Goal: Task Accomplishment & Management: Use online tool/utility

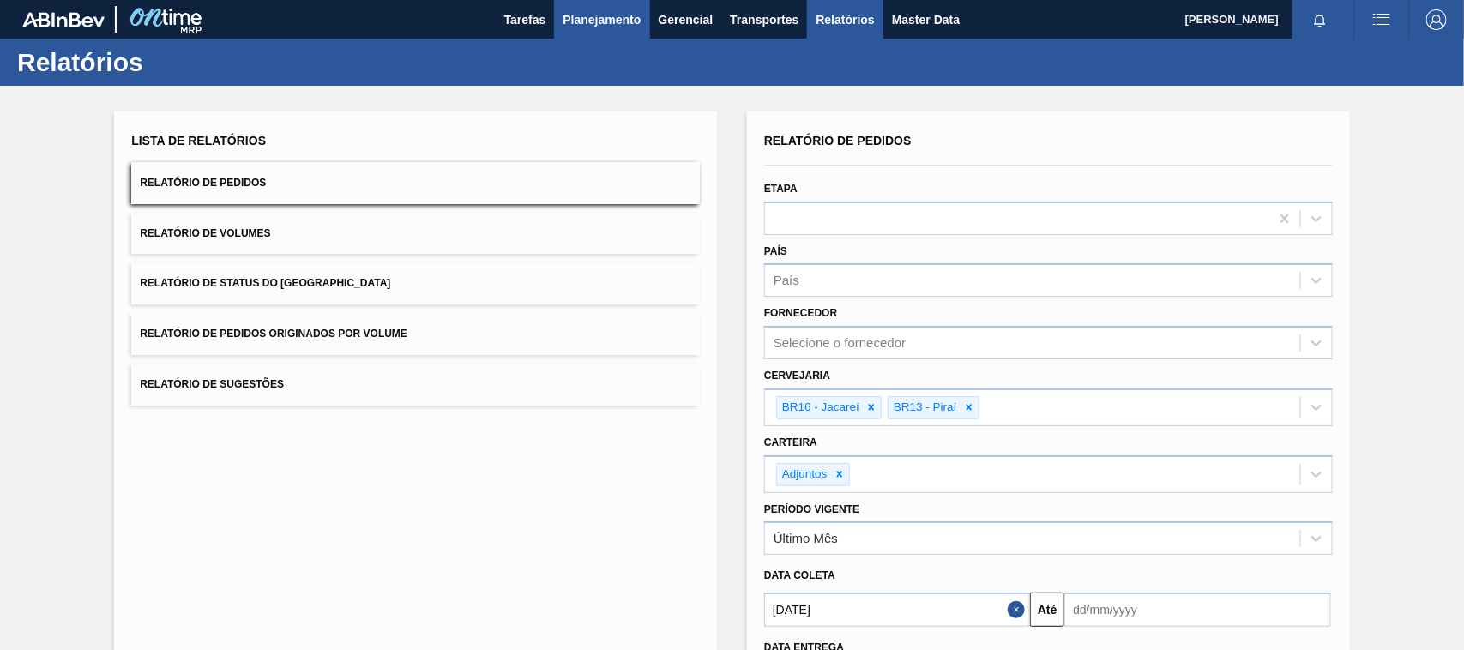
click at [593, 13] on span "Planejamento" at bounding box center [602, 19] width 78 height 21
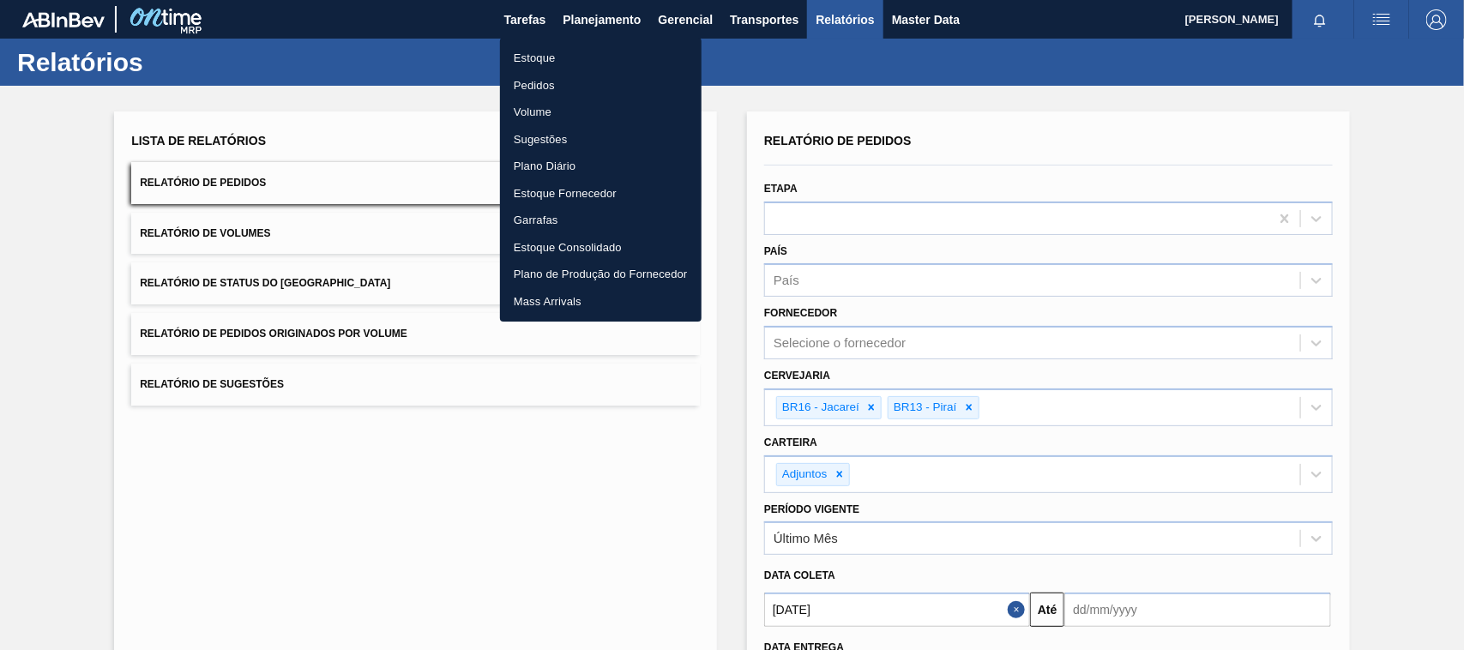
click at [538, 57] on li "Estoque" at bounding box center [601, 58] width 202 height 27
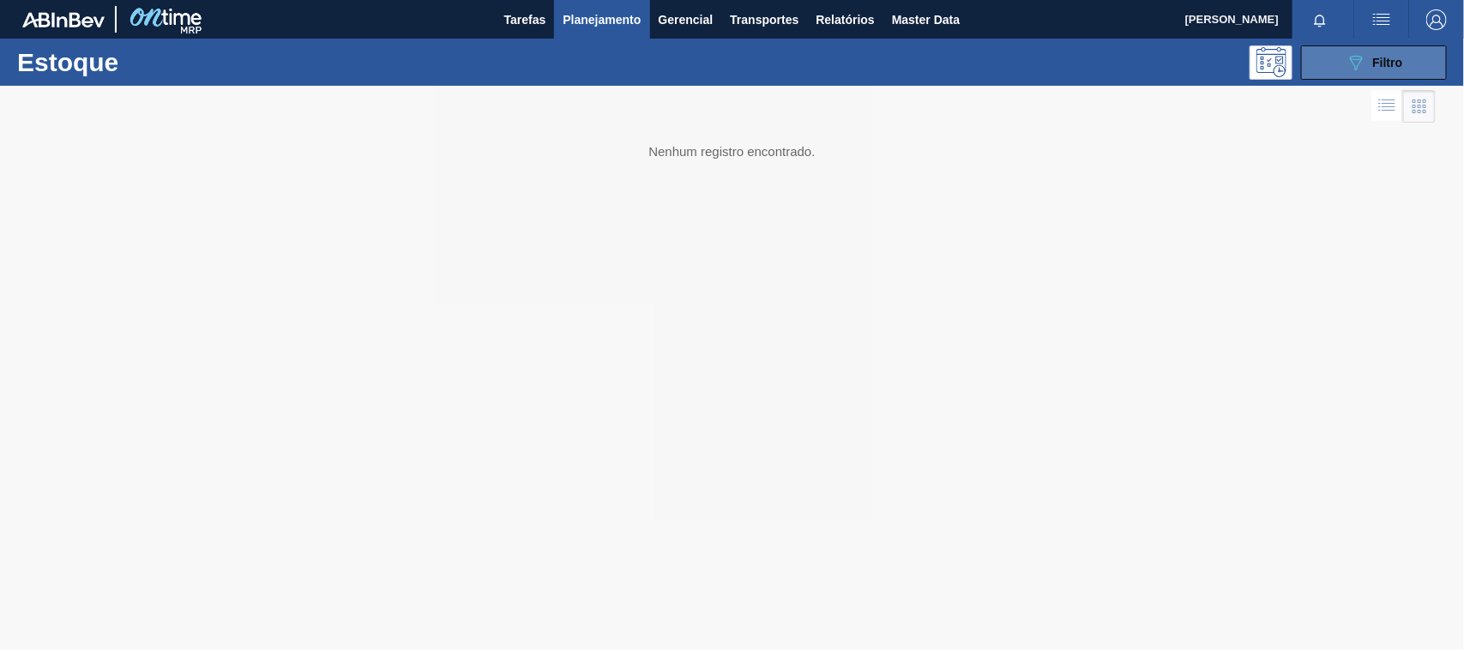
click at [1360, 62] on icon "089F7B8B-B2A5-4AFE-B5C0-19BA573D28AC" at bounding box center [1356, 62] width 21 height 21
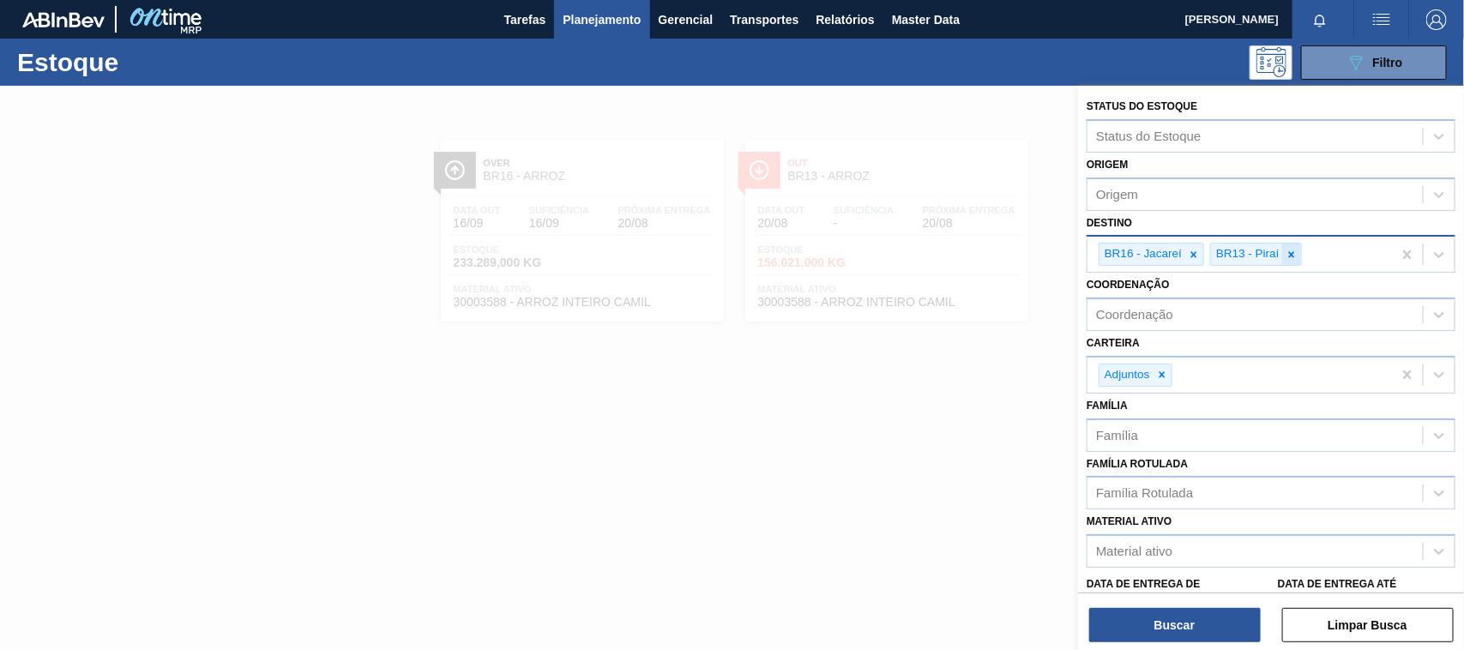
click at [1295, 256] on icon at bounding box center [1292, 255] width 12 height 12
click at [1197, 251] on icon at bounding box center [1194, 255] width 12 height 12
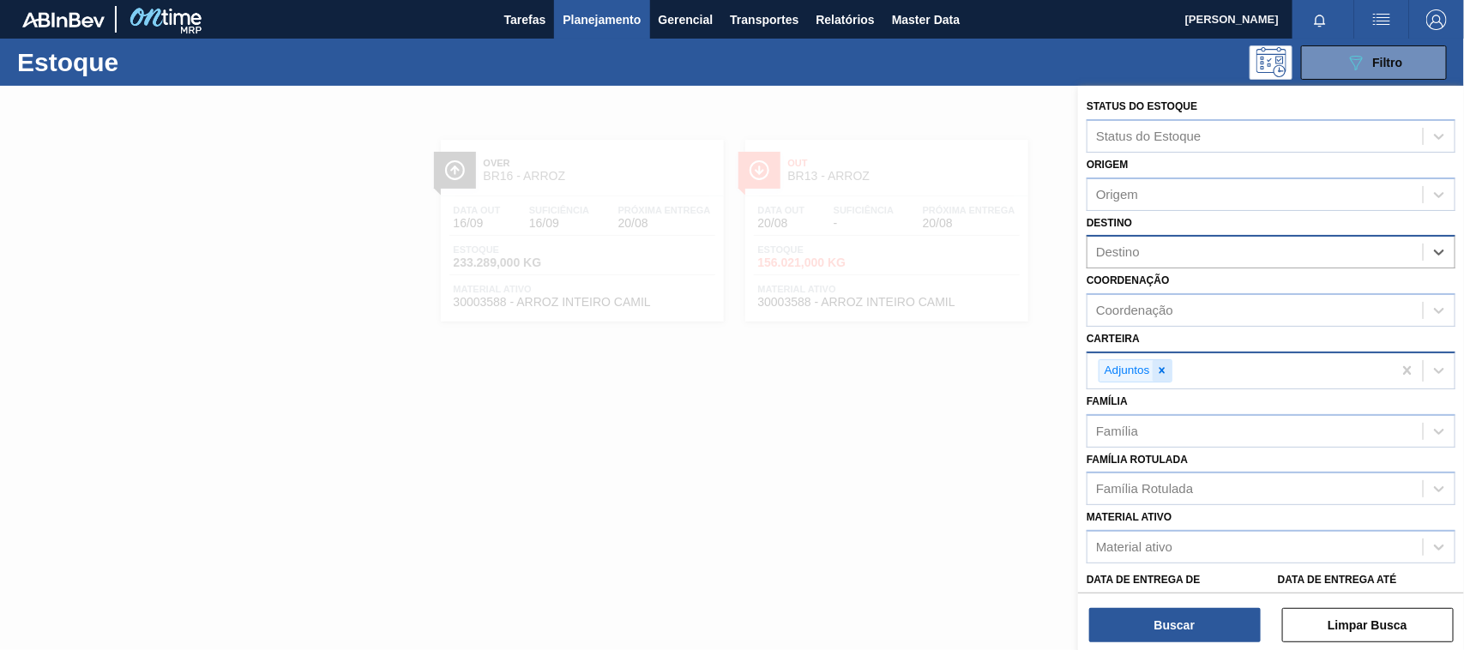
click at [1164, 368] on icon at bounding box center [1162, 371] width 6 height 6
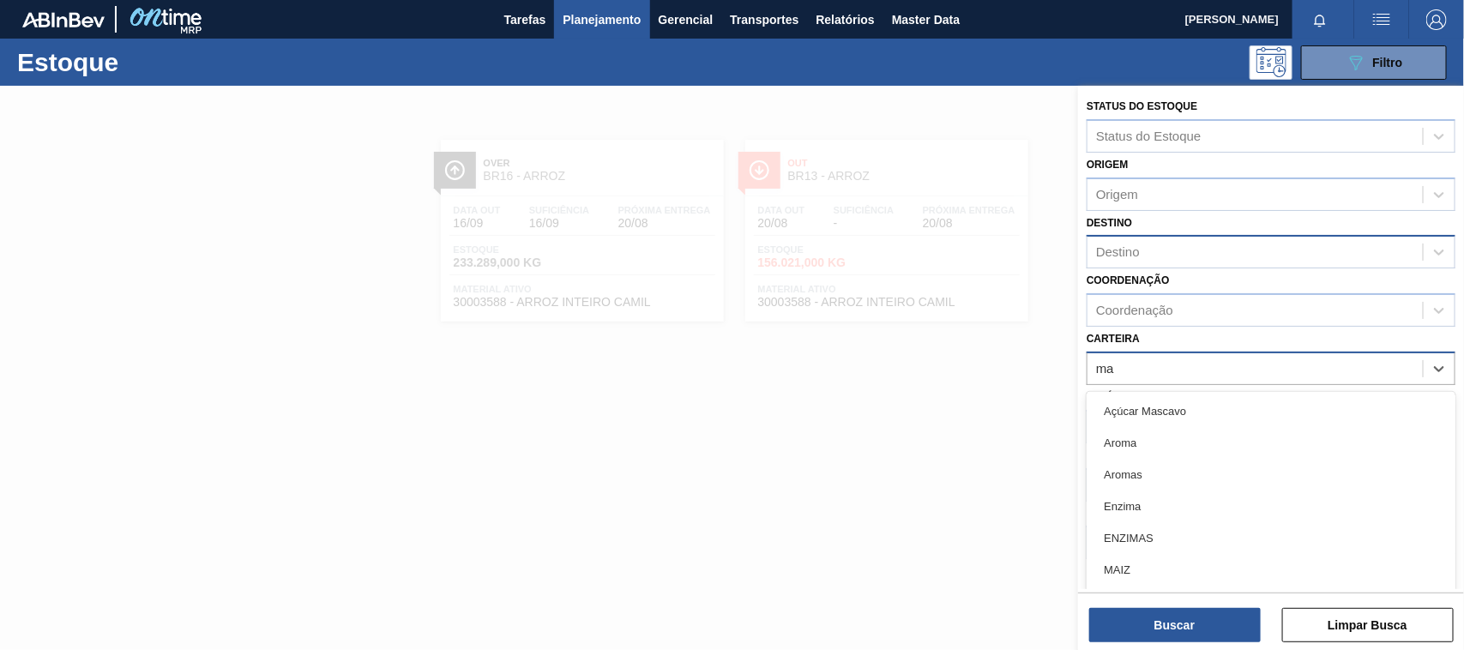
type input "mal"
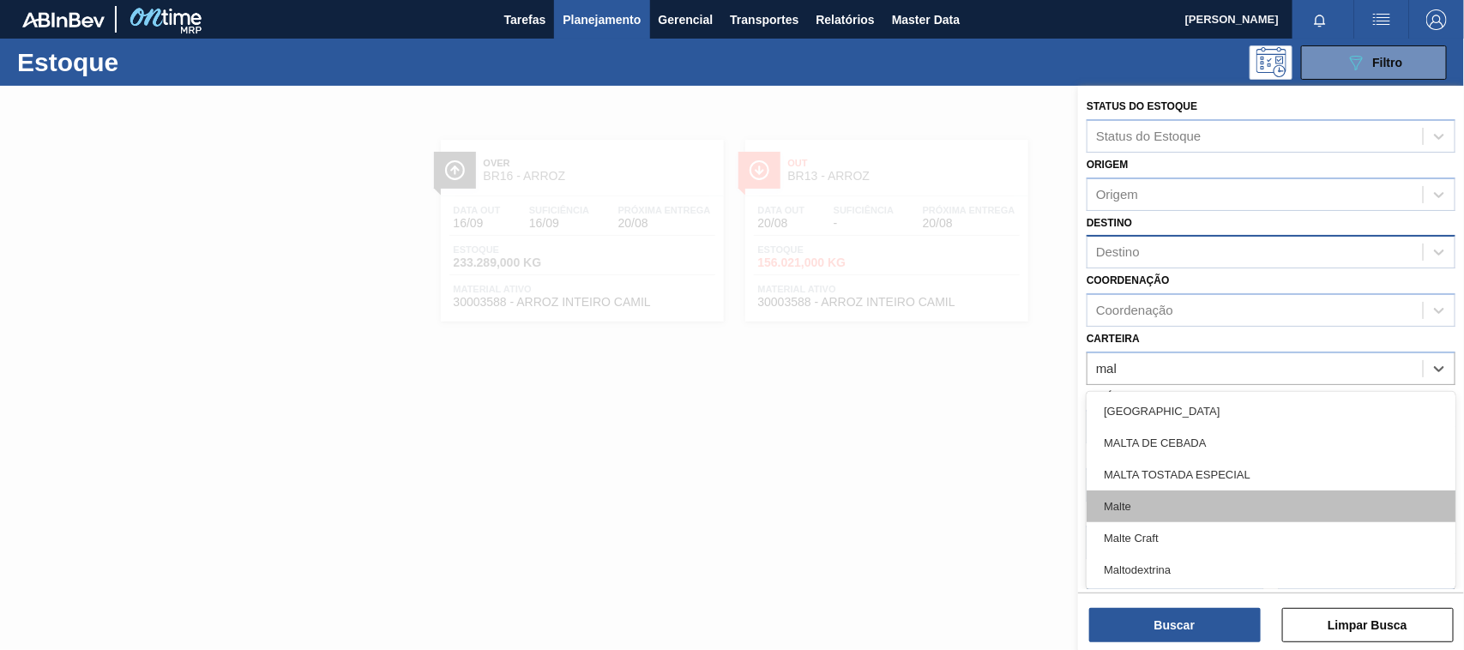
click at [1133, 516] on div "Malte" at bounding box center [1271, 507] width 369 height 32
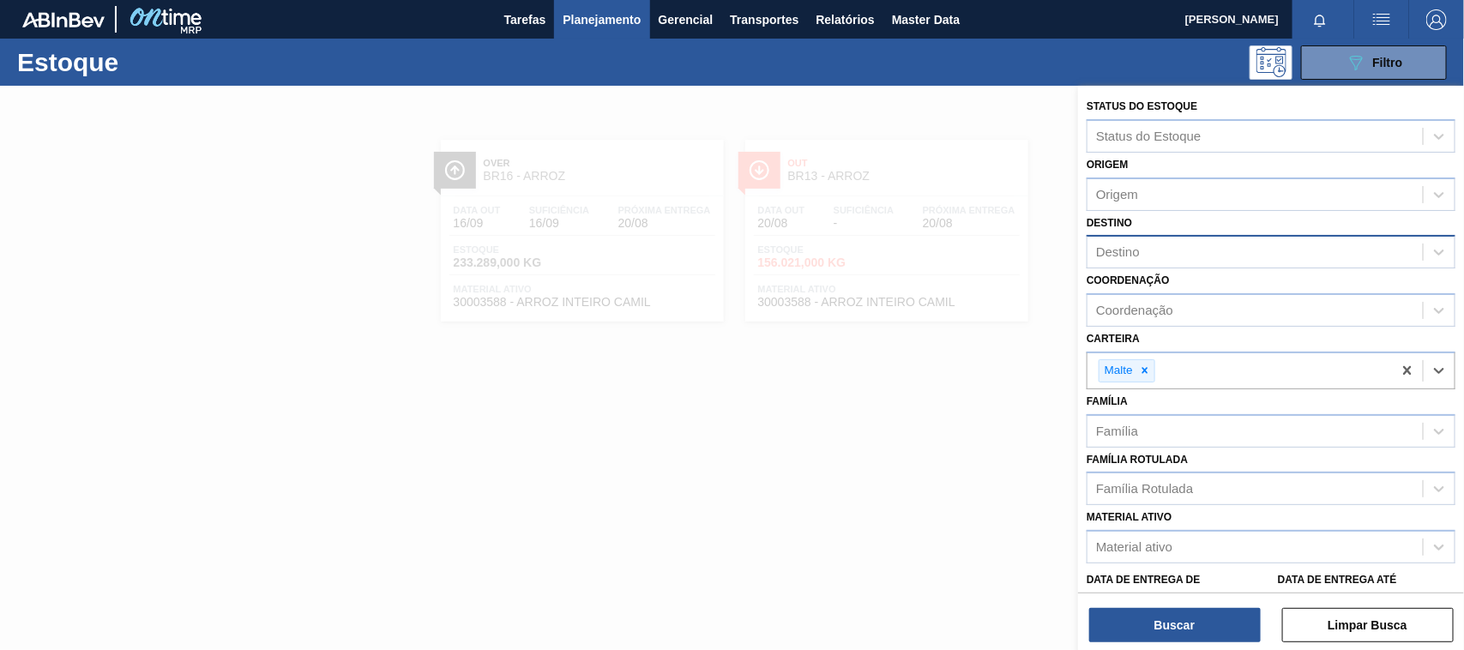
click at [1128, 250] on div "Destino" at bounding box center [1118, 252] width 44 height 15
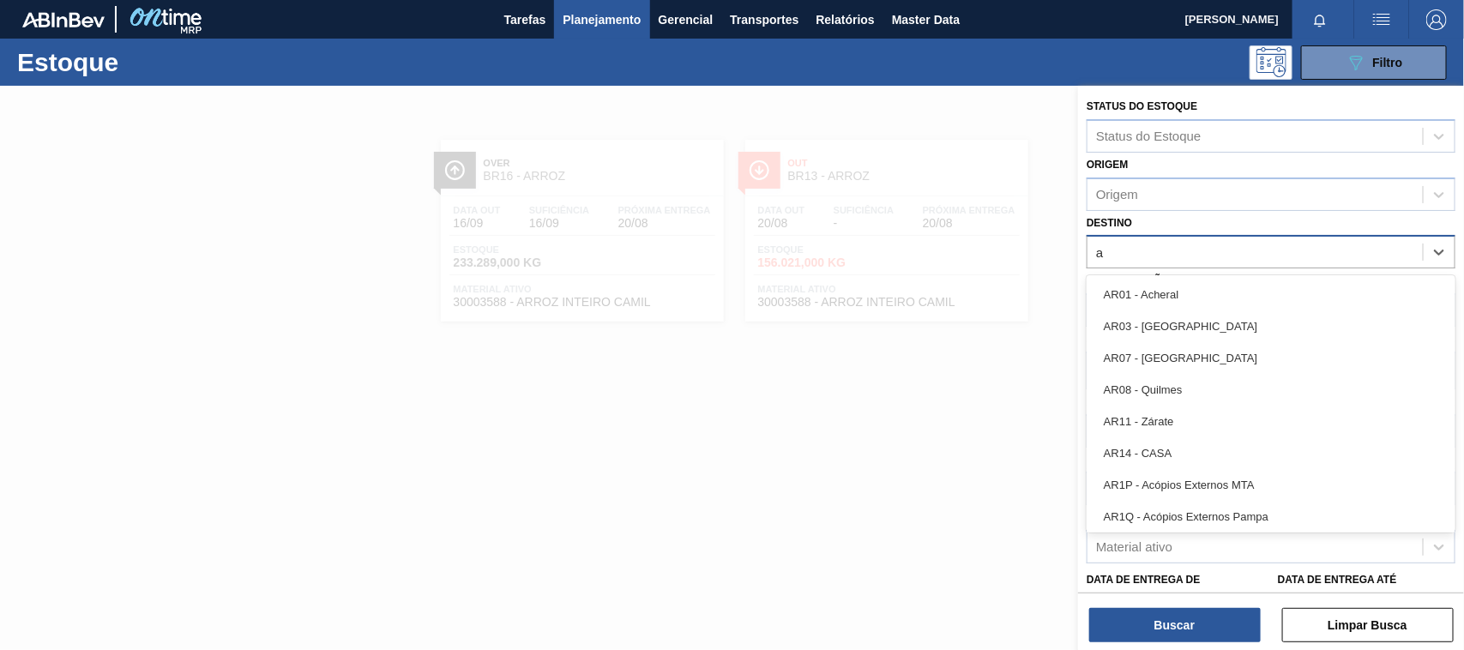
type input "aq"
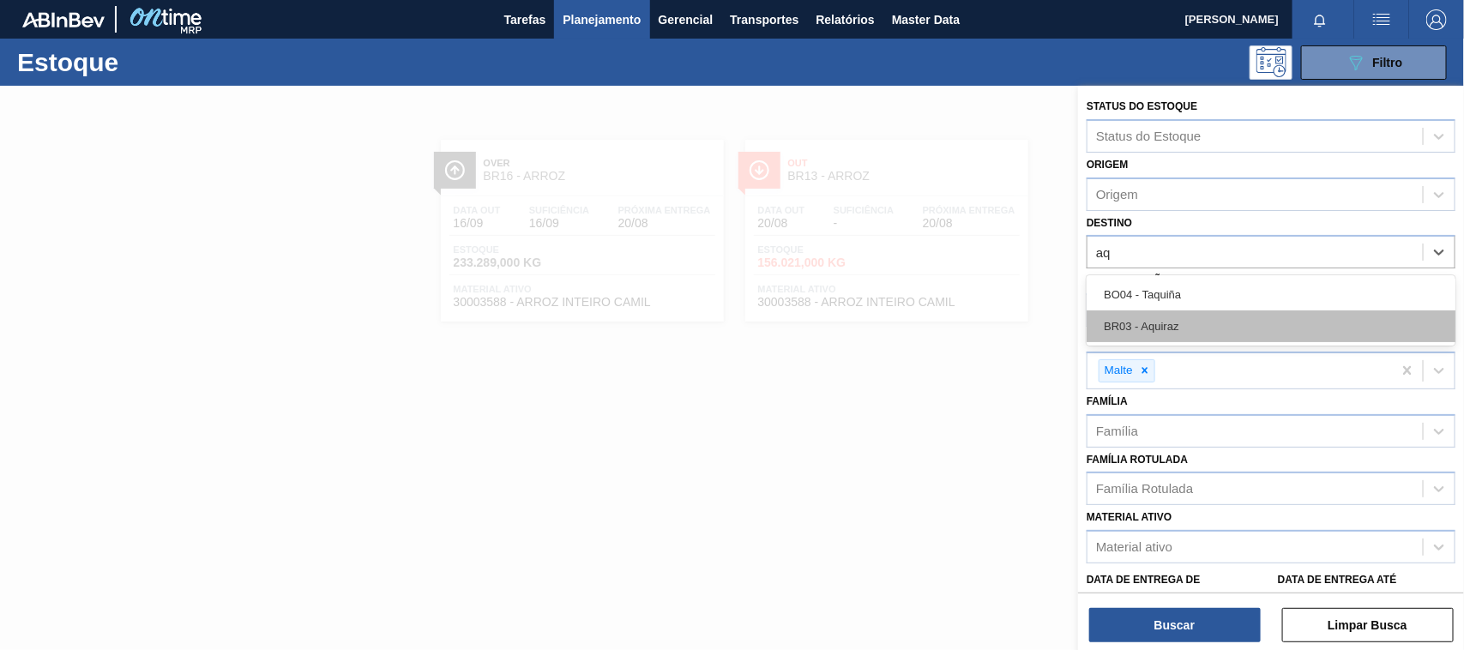
click at [1153, 328] on div "BR03 - Aquiraz" at bounding box center [1271, 326] width 369 height 32
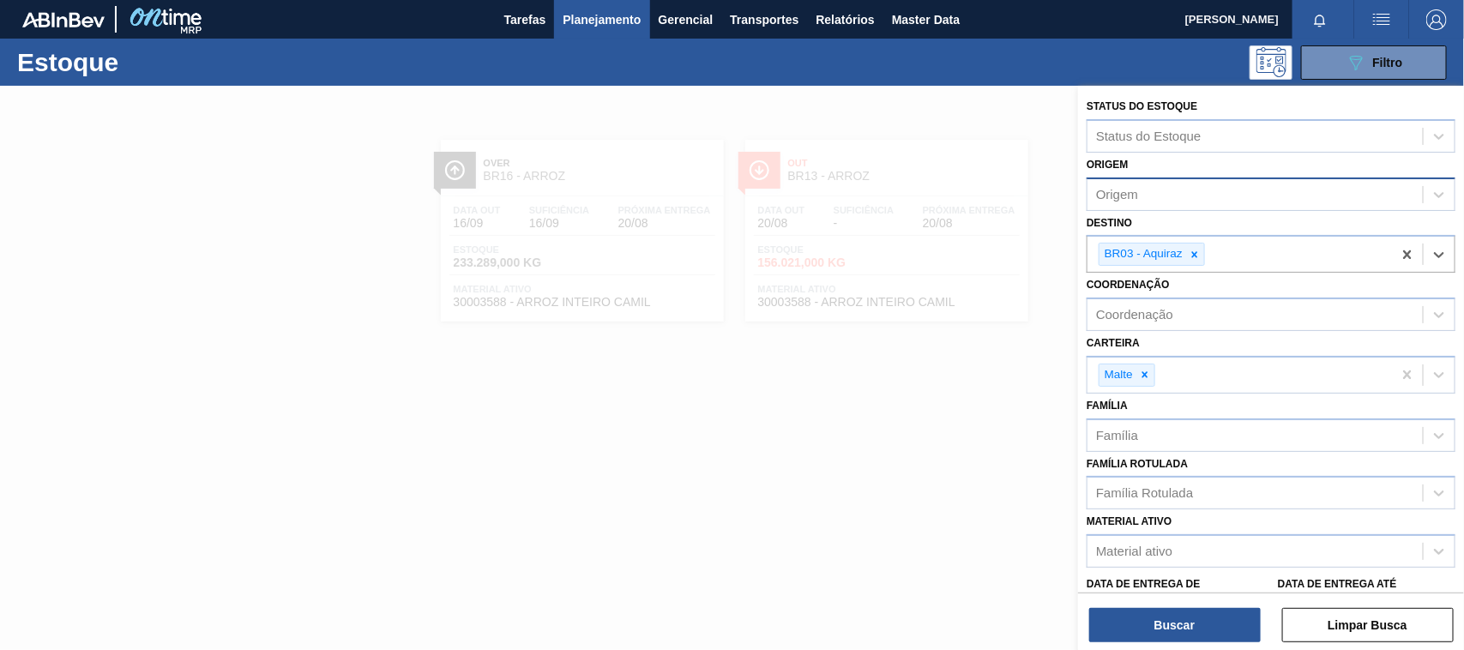
click at [1129, 197] on div "Origem" at bounding box center [1117, 194] width 42 height 15
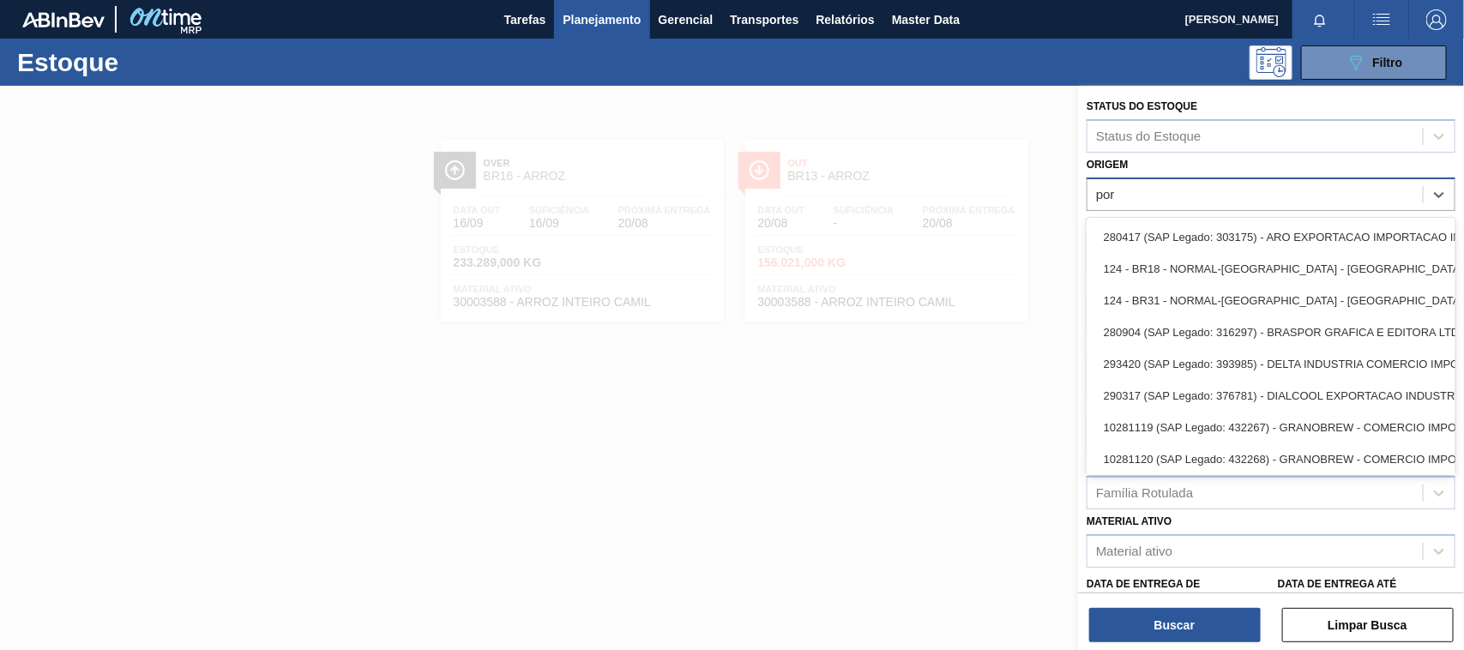
type input "port"
click at [1180, 191] on div "port" at bounding box center [1254, 194] width 335 height 25
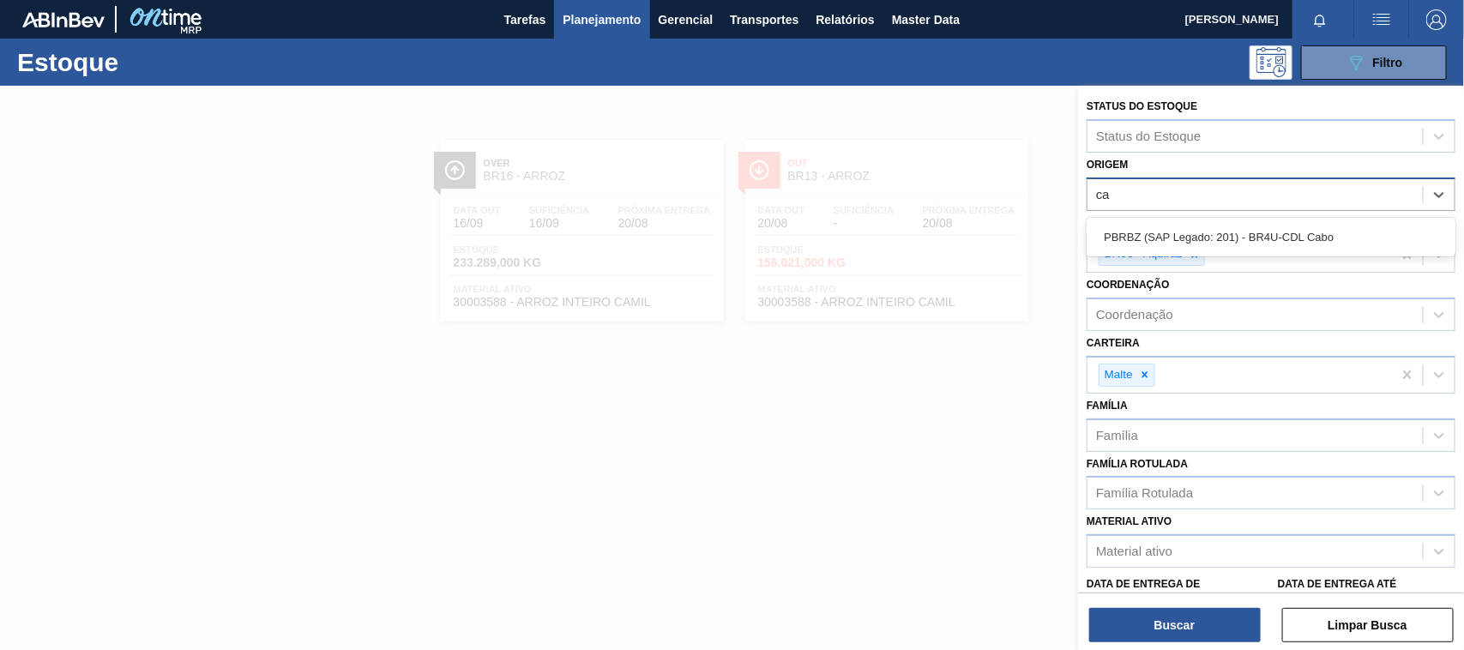
type input "c"
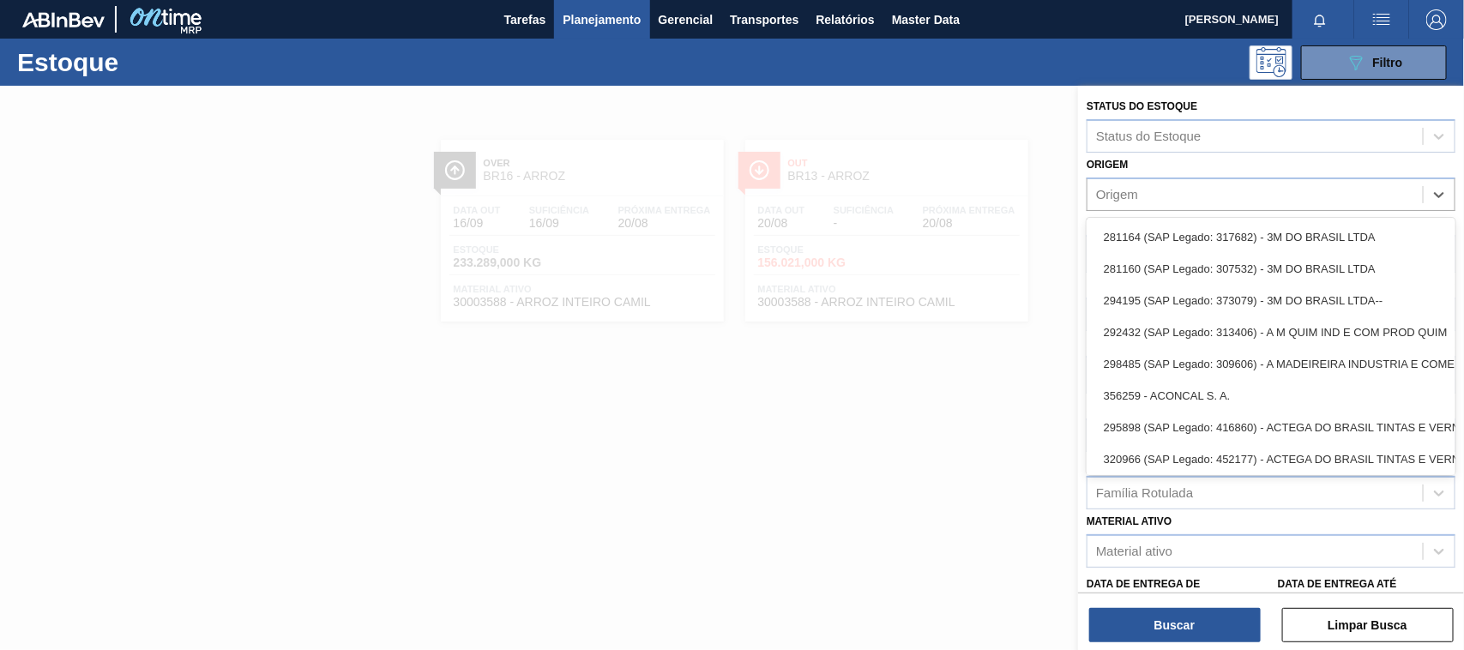
click at [1006, 336] on div at bounding box center [732, 411] width 1464 height 650
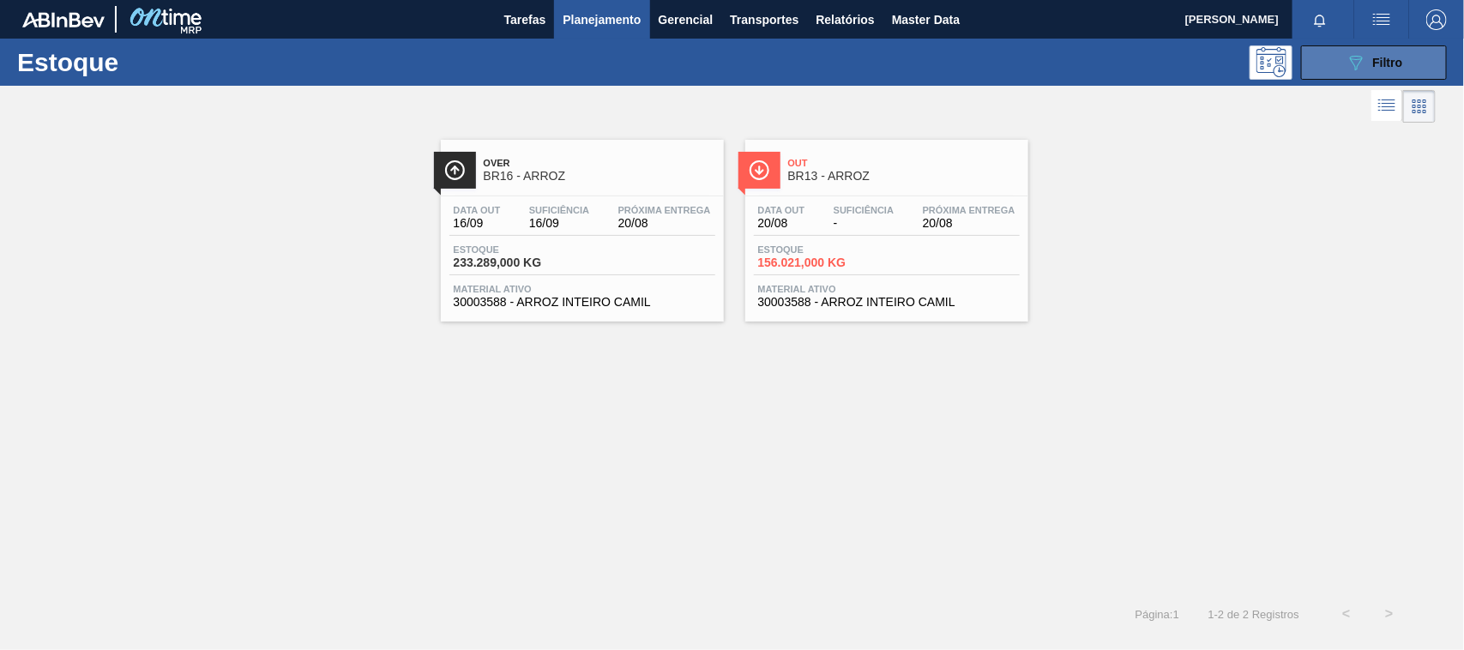
click at [1340, 61] on button "089F7B8B-B2A5-4AFE-B5C0-19BA573D28AC Filtro" at bounding box center [1374, 62] width 146 height 34
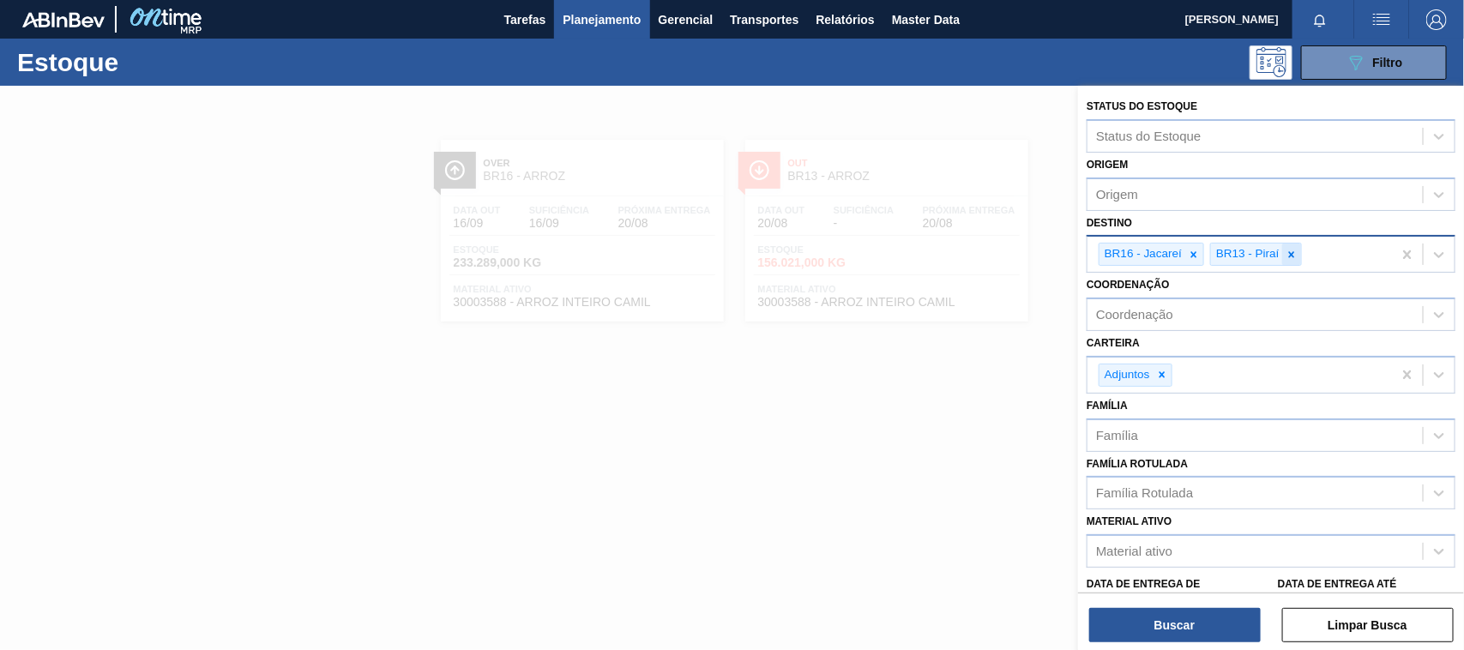
click at [1293, 255] on icon at bounding box center [1291, 254] width 6 height 6
click at [1199, 253] on icon at bounding box center [1194, 255] width 12 height 12
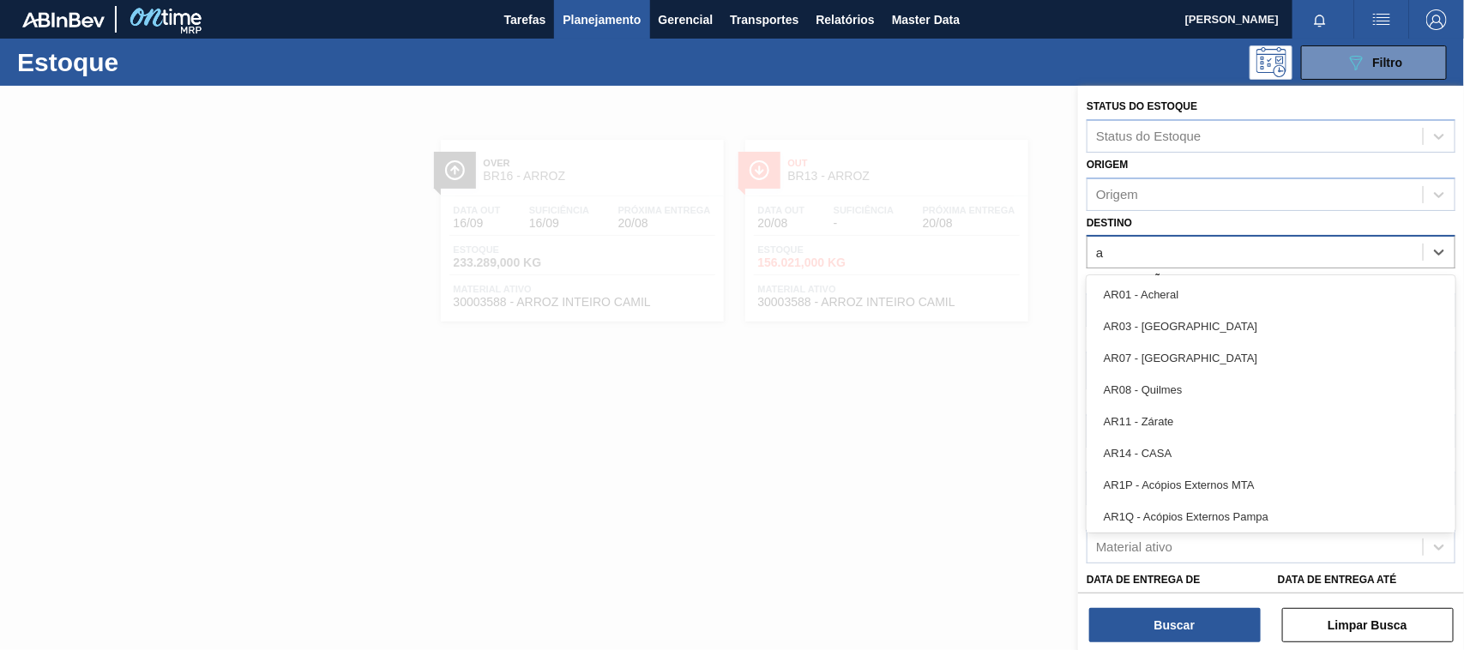
type input "aq"
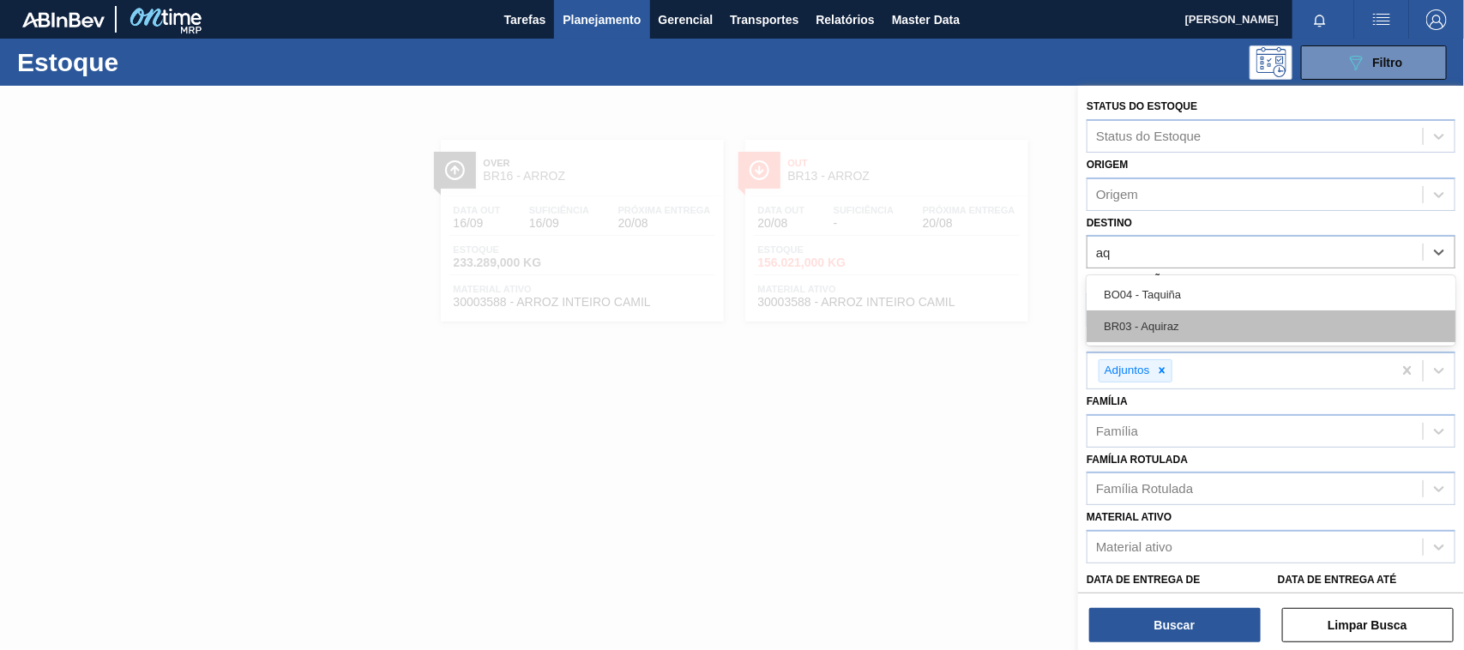
click at [1163, 322] on div "BR03 - Aquiraz" at bounding box center [1271, 326] width 369 height 32
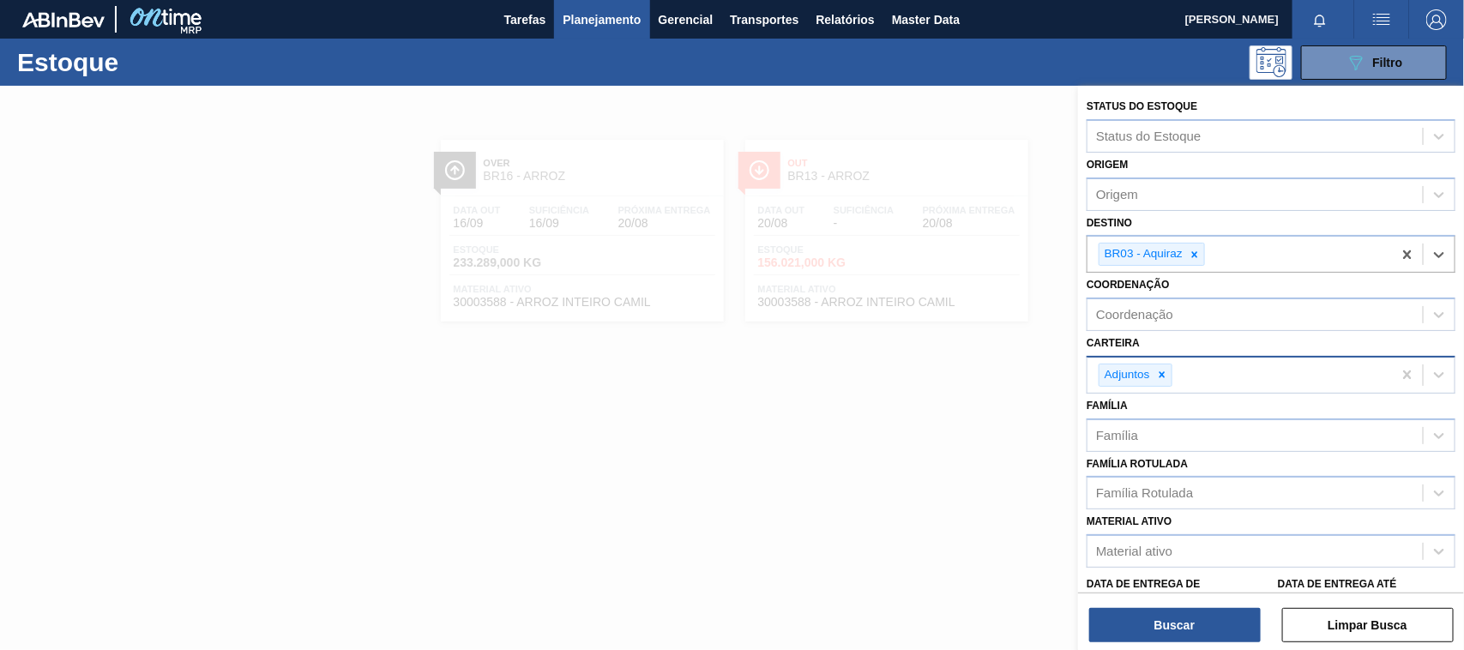
click at [1171, 378] on div at bounding box center [1162, 374] width 19 height 21
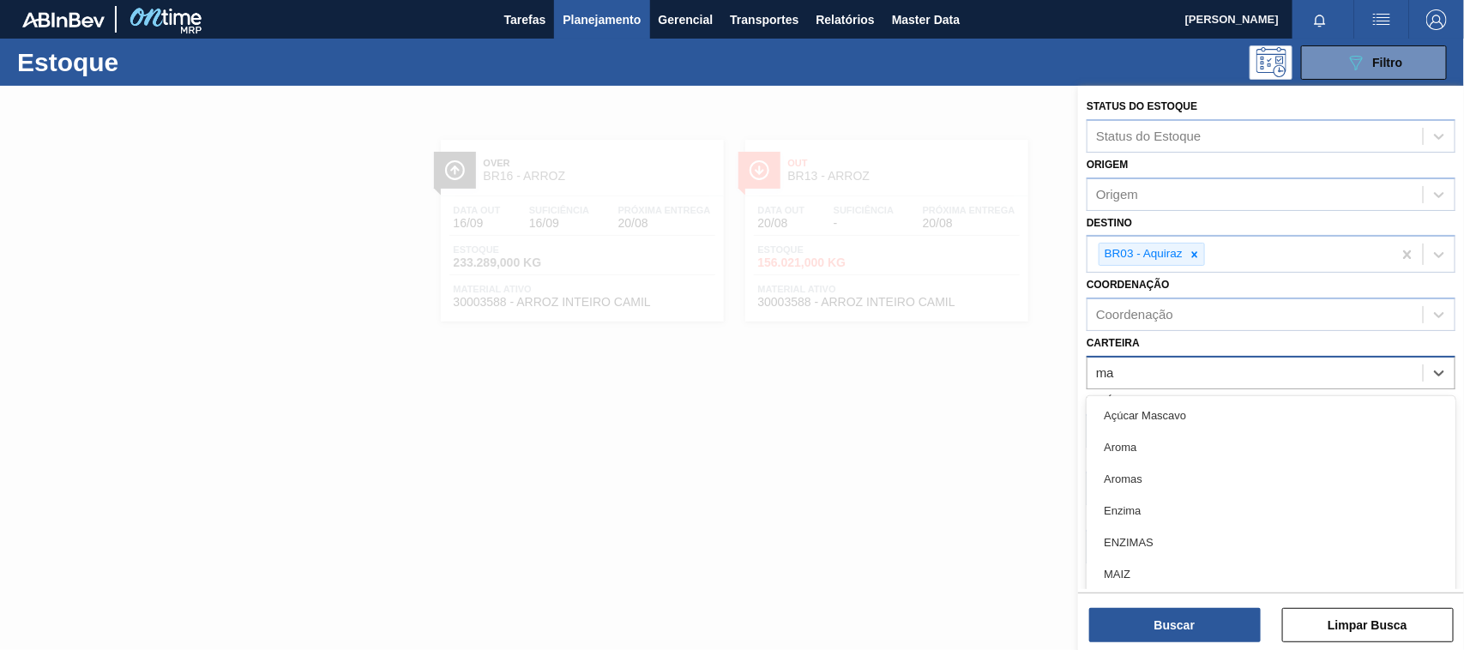
type input "mal"
click at [1111, 506] on div "Malte" at bounding box center [1271, 511] width 369 height 32
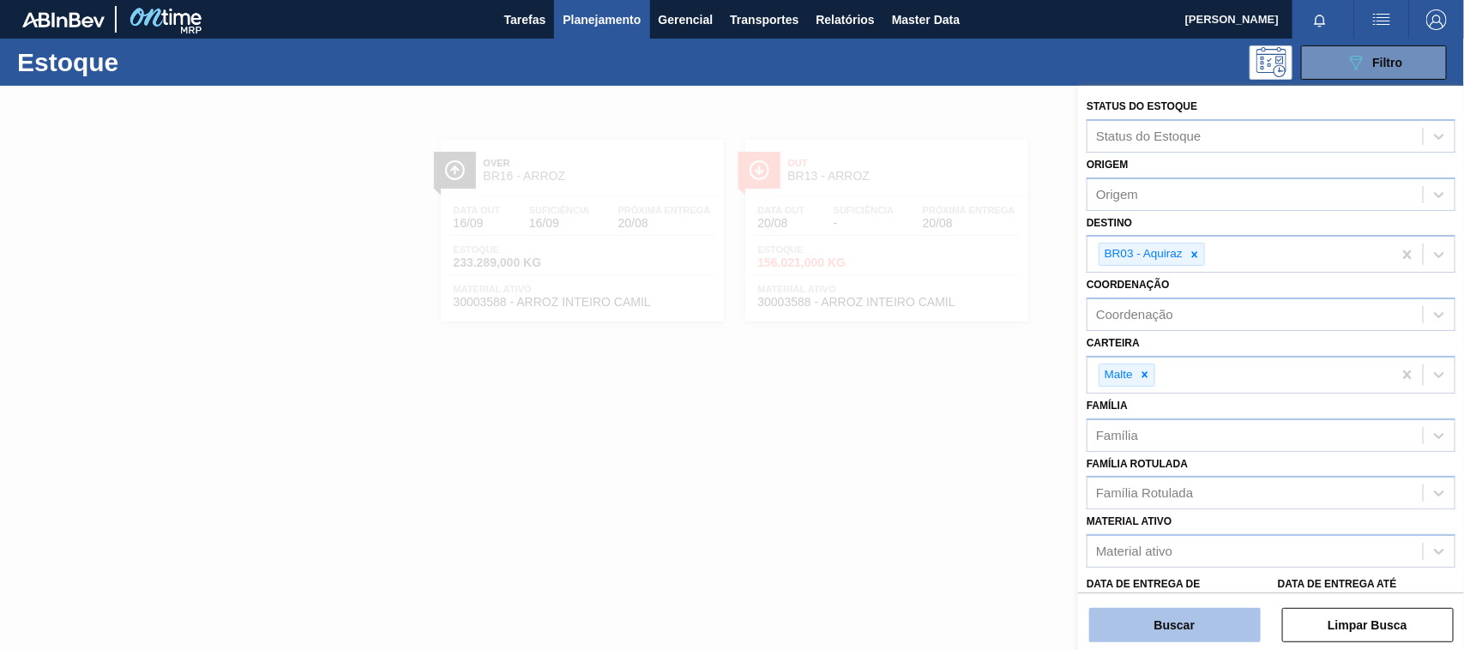
click at [1196, 622] on button "Buscar" at bounding box center [1175, 625] width 172 height 34
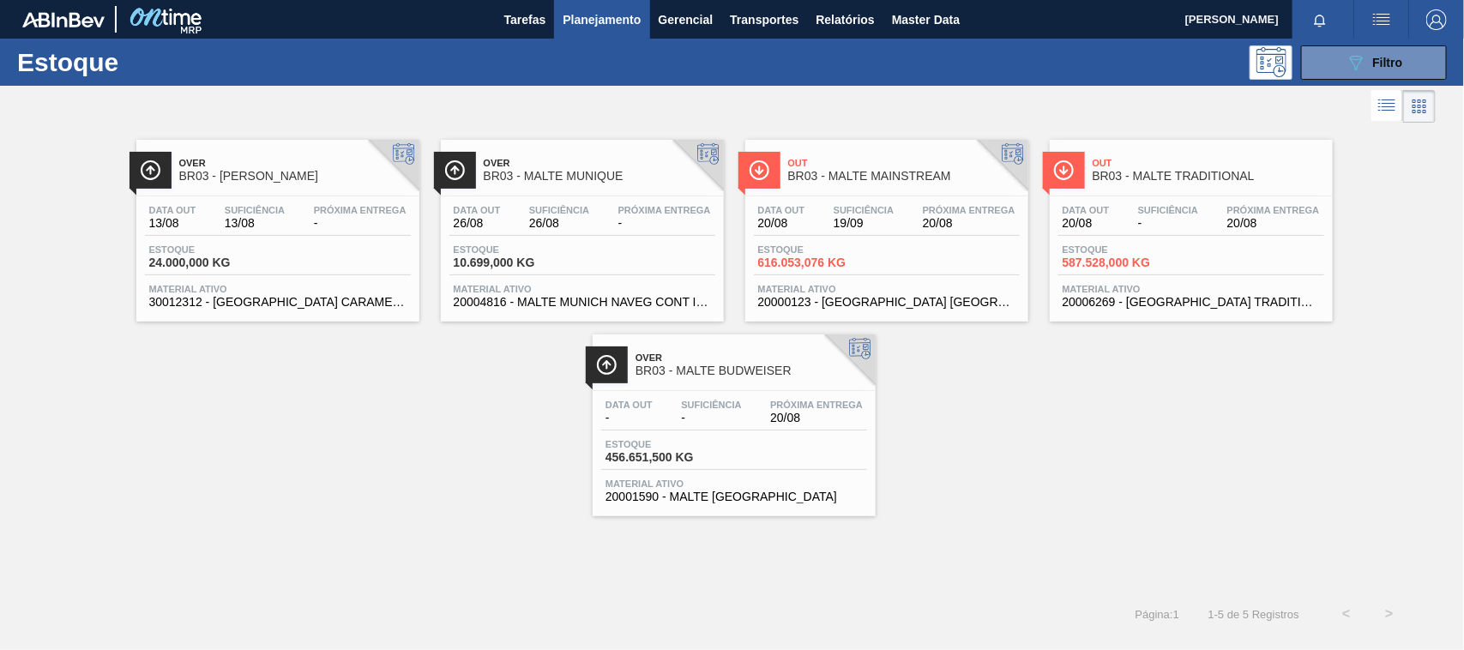
click at [894, 170] on span "BR03 - MALTE MAINSTREAM" at bounding box center [904, 176] width 232 height 13
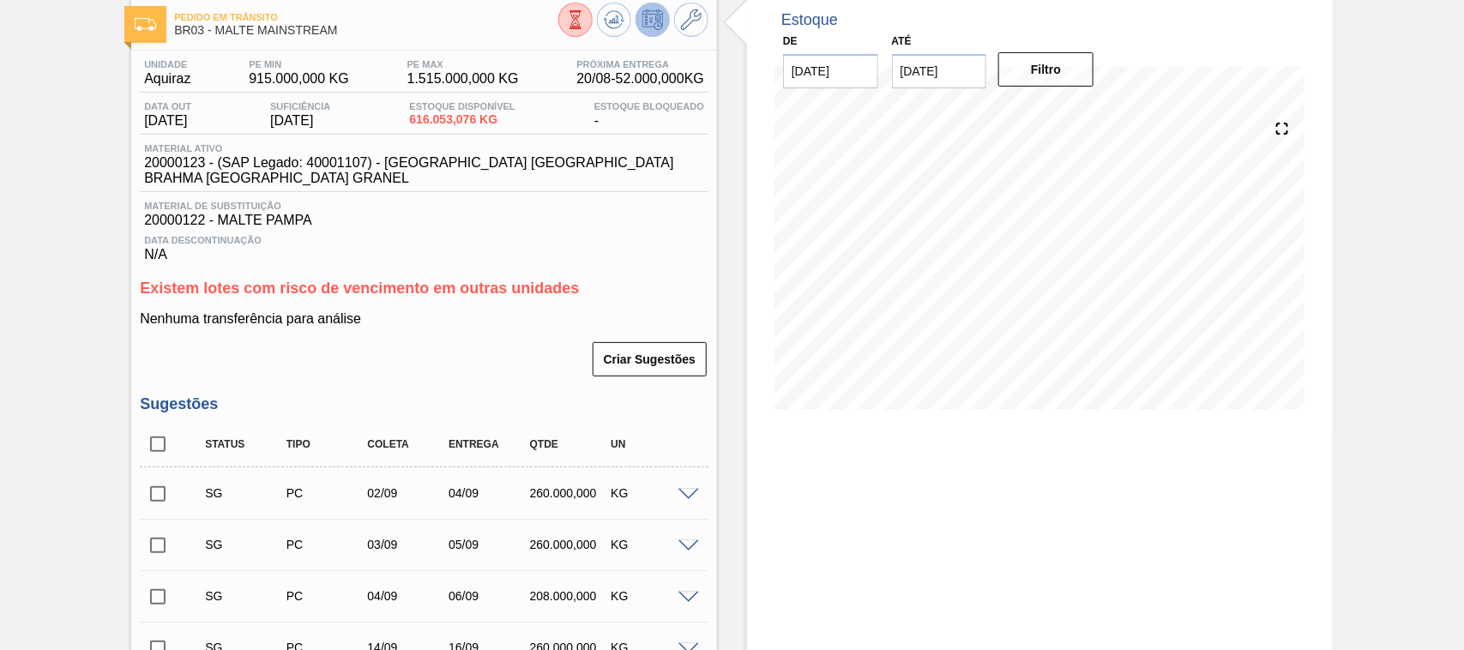
scroll to position [2, 0]
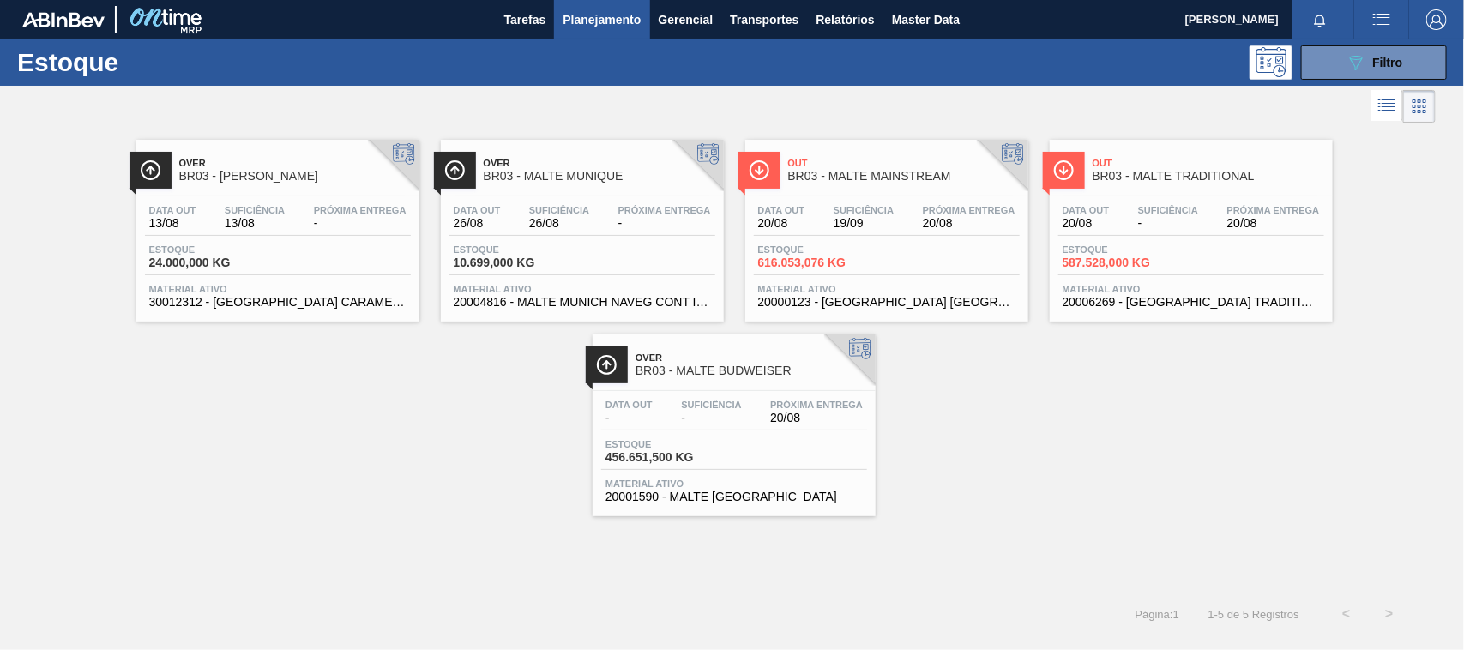
click at [1143, 176] on span "BR03 - MALTE TRADITIONAL" at bounding box center [1209, 176] width 232 height 13
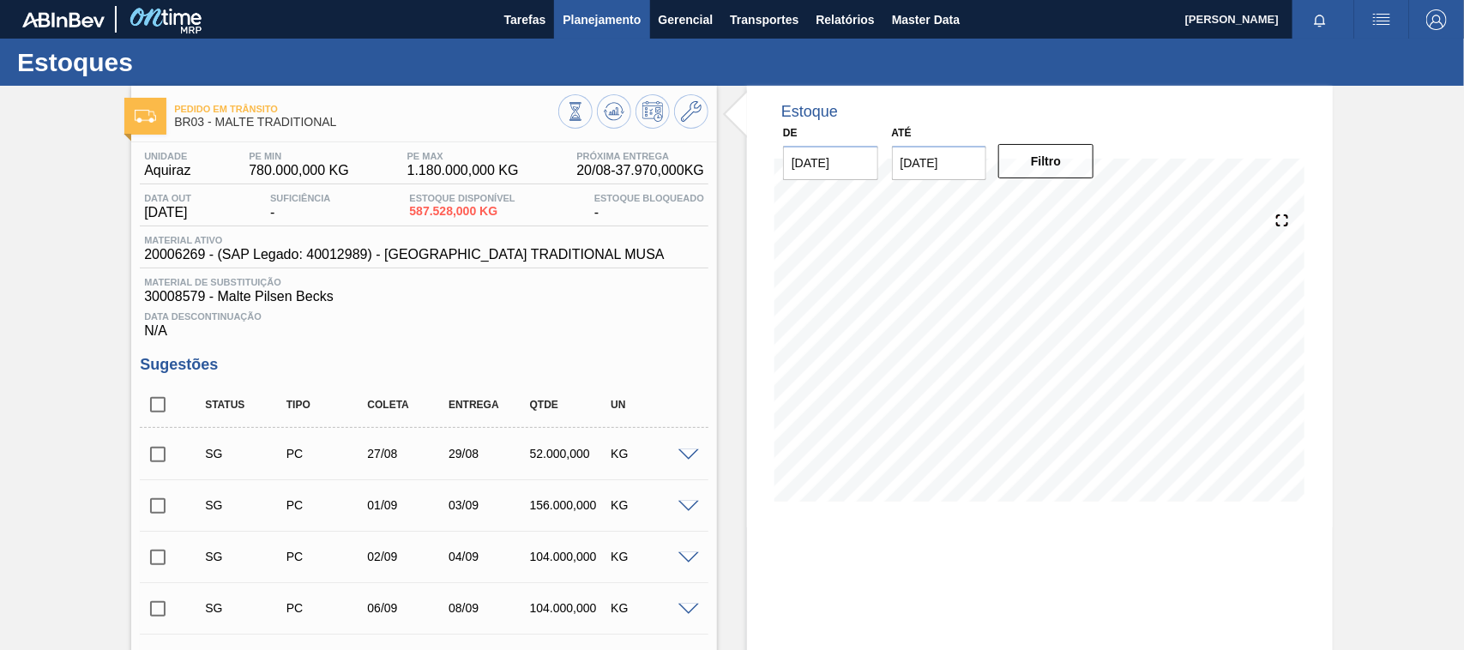
click at [619, 28] on span "Planejamento" at bounding box center [602, 19] width 78 height 21
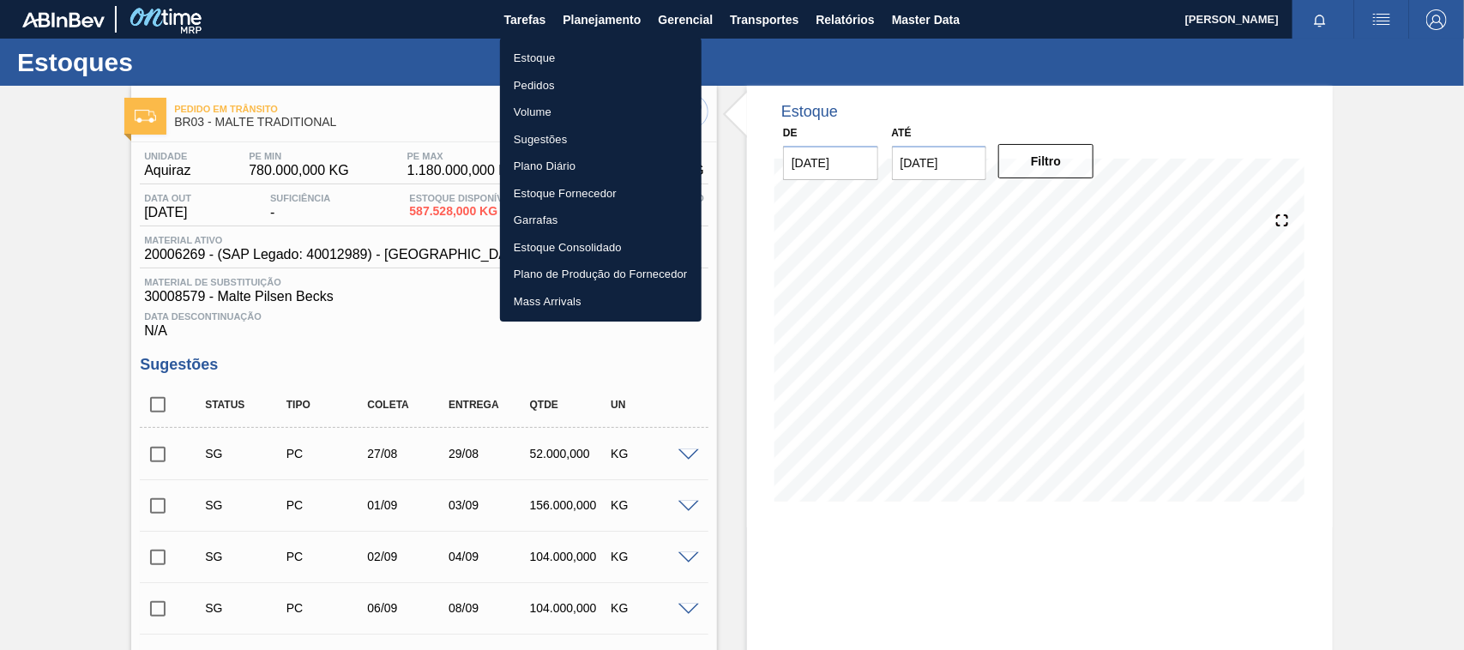
click at [540, 61] on li "Estoque" at bounding box center [601, 58] width 202 height 27
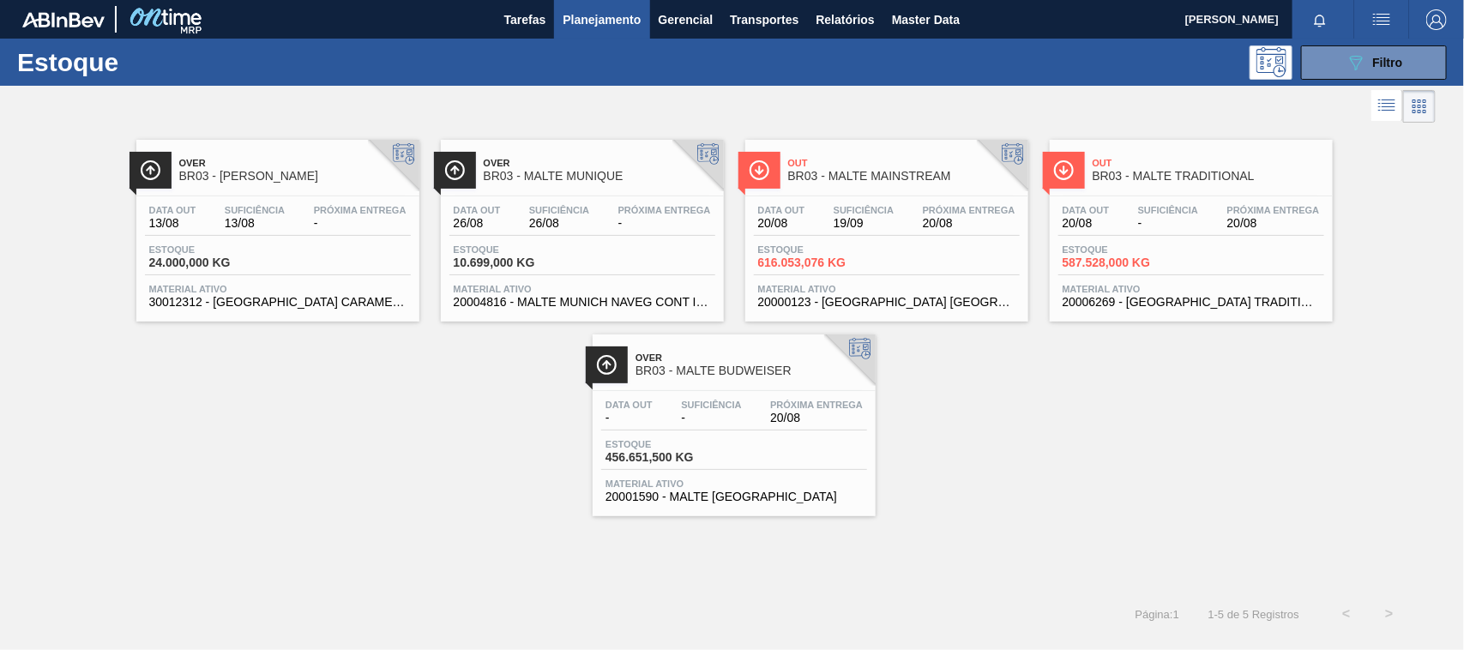
click at [588, 155] on div "Over BR03 - MALTE MUNIQUE" at bounding box center [600, 170] width 232 height 39
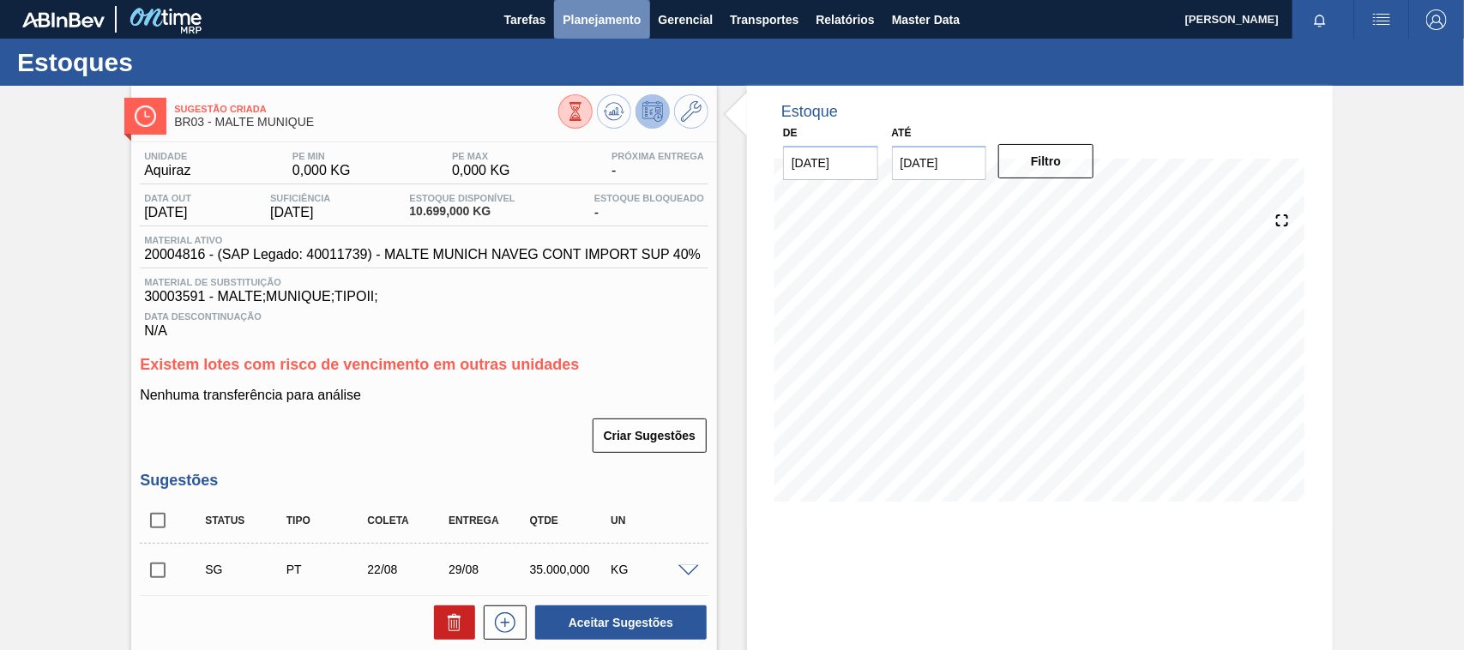
click at [594, 11] on span "Planejamento" at bounding box center [602, 19] width 78 height 21
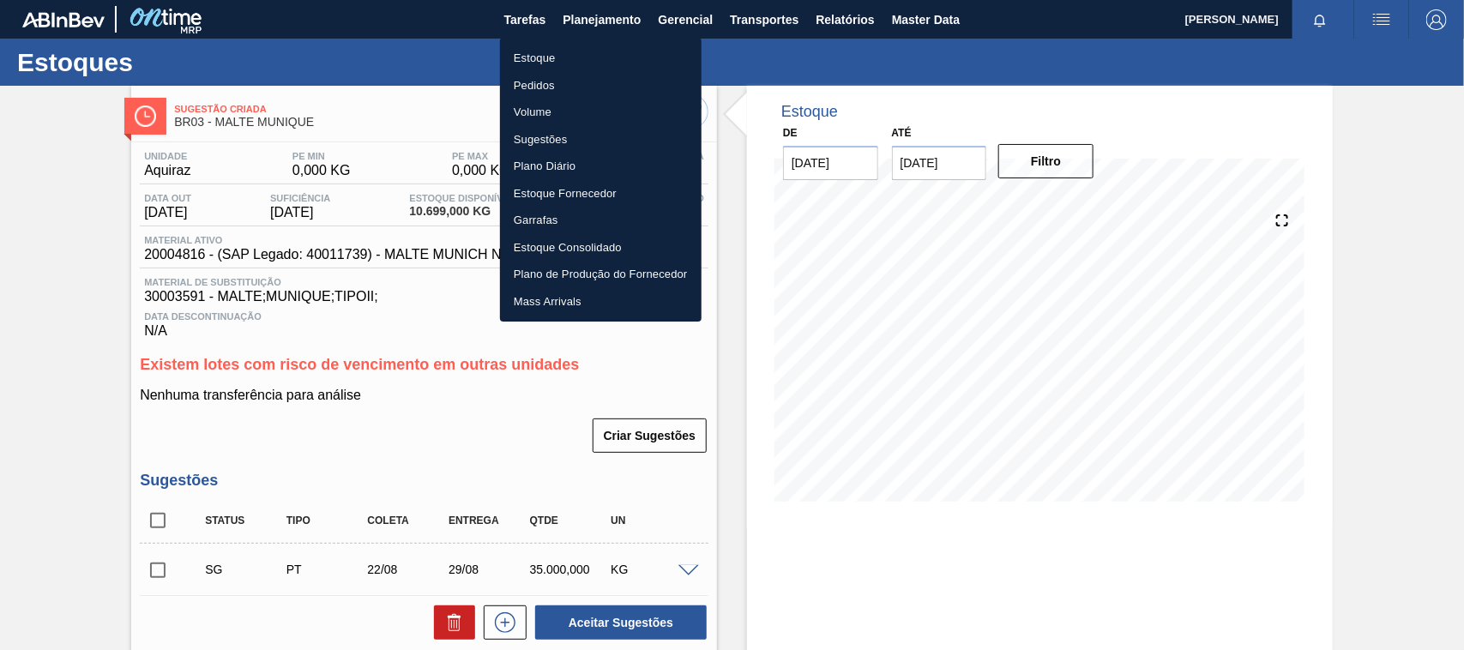
drag, startPoint x: 546, startPoint y: 45, endPoint x: 542, endPoint y: 62, distance: 16.8
click at [545, 45] on li "Estoque" at bounding box center [601, 58] width 202 height 27
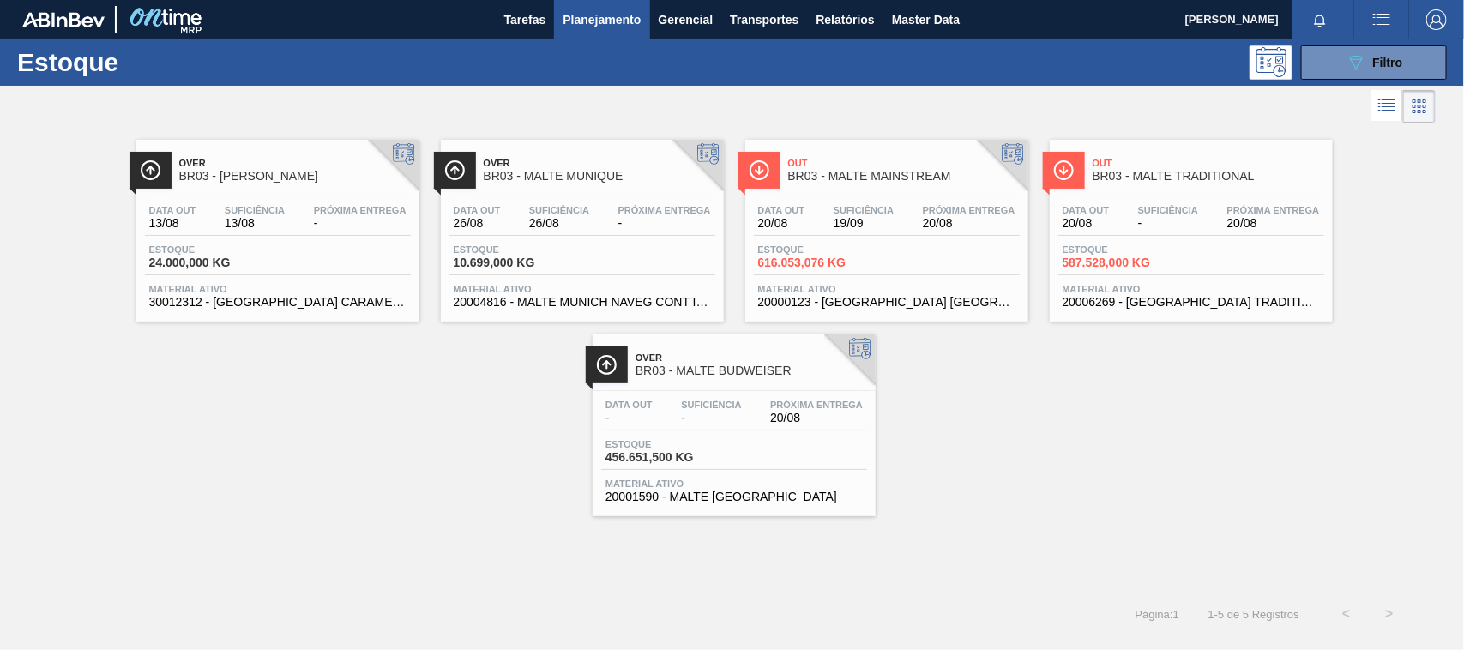
click at [906, 181] on span "BR03 - MALTE MAINSTREAM" at bounding box center [904, 176] width 232 height 13
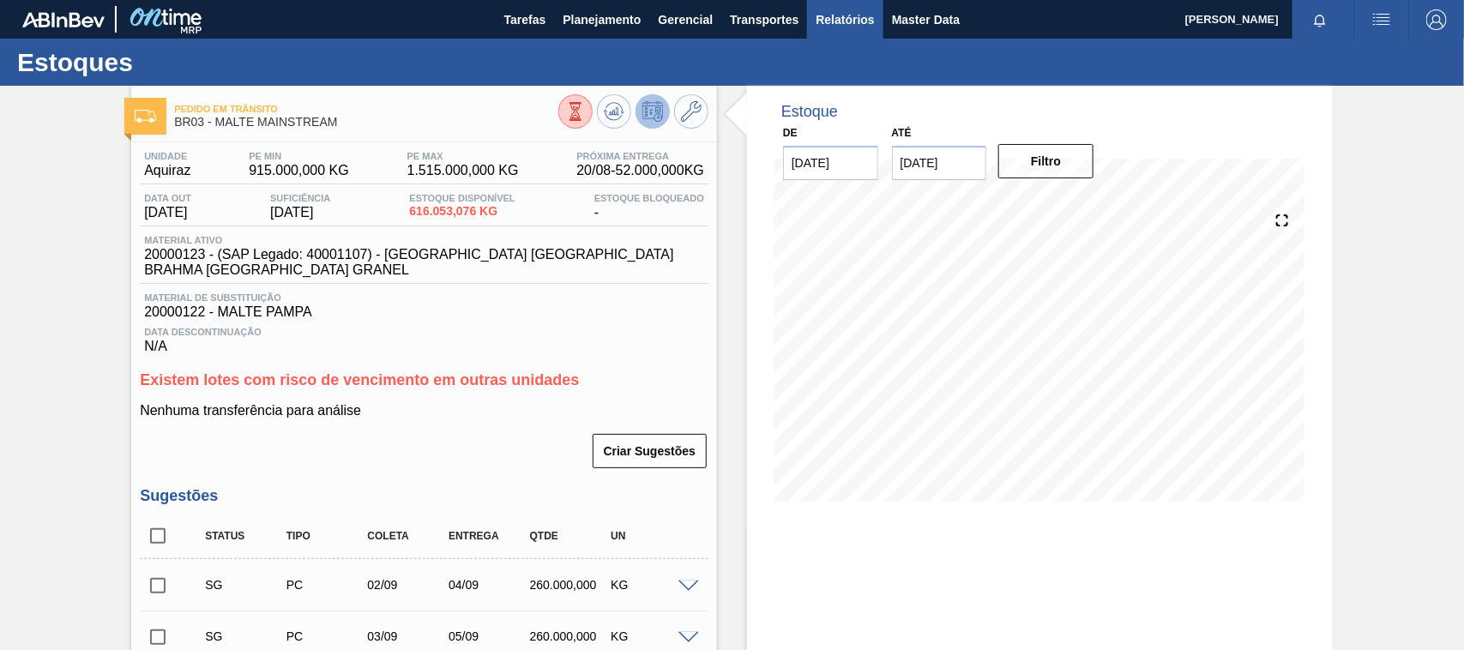
click at [824, 15] on span "Relatórios" at bounding box center [845, 19] width 58 height 21
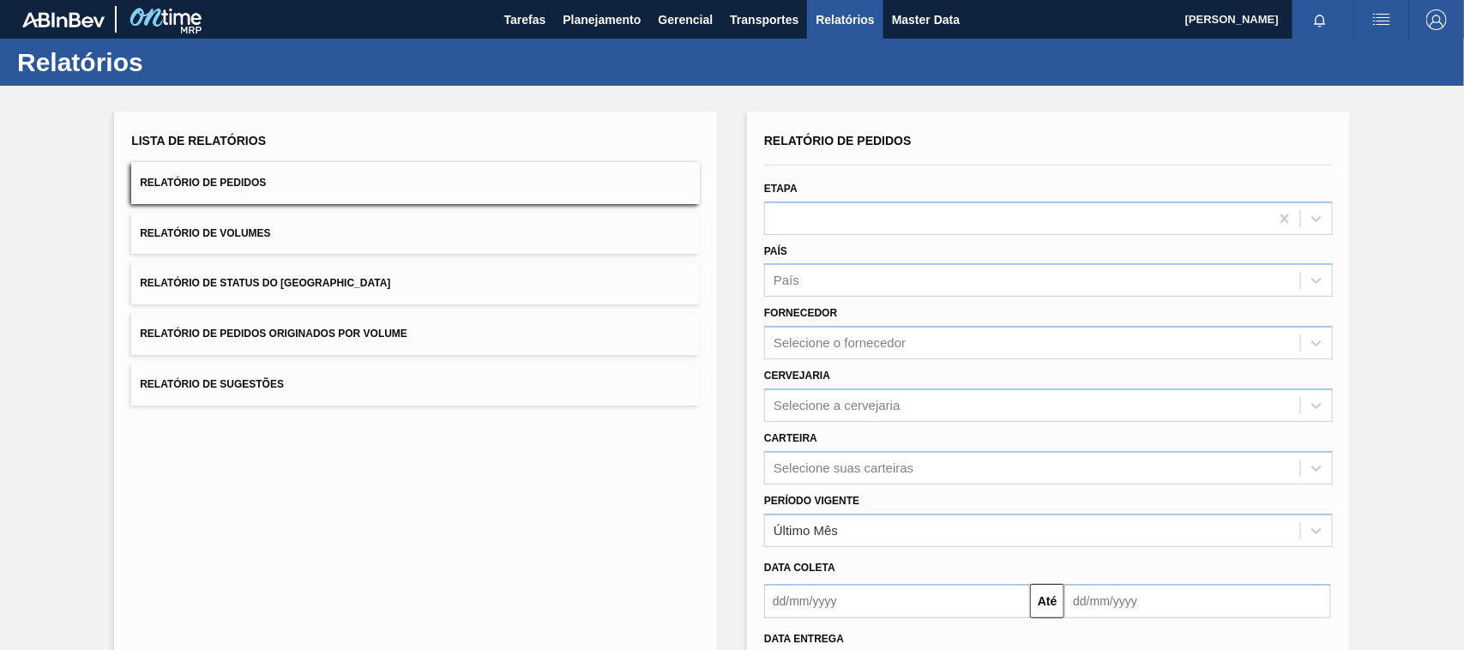
click at [316, 322] on button "Relatório de Pedidos Originados por Volume" at bounding box center [415, 334] width 569 height 42
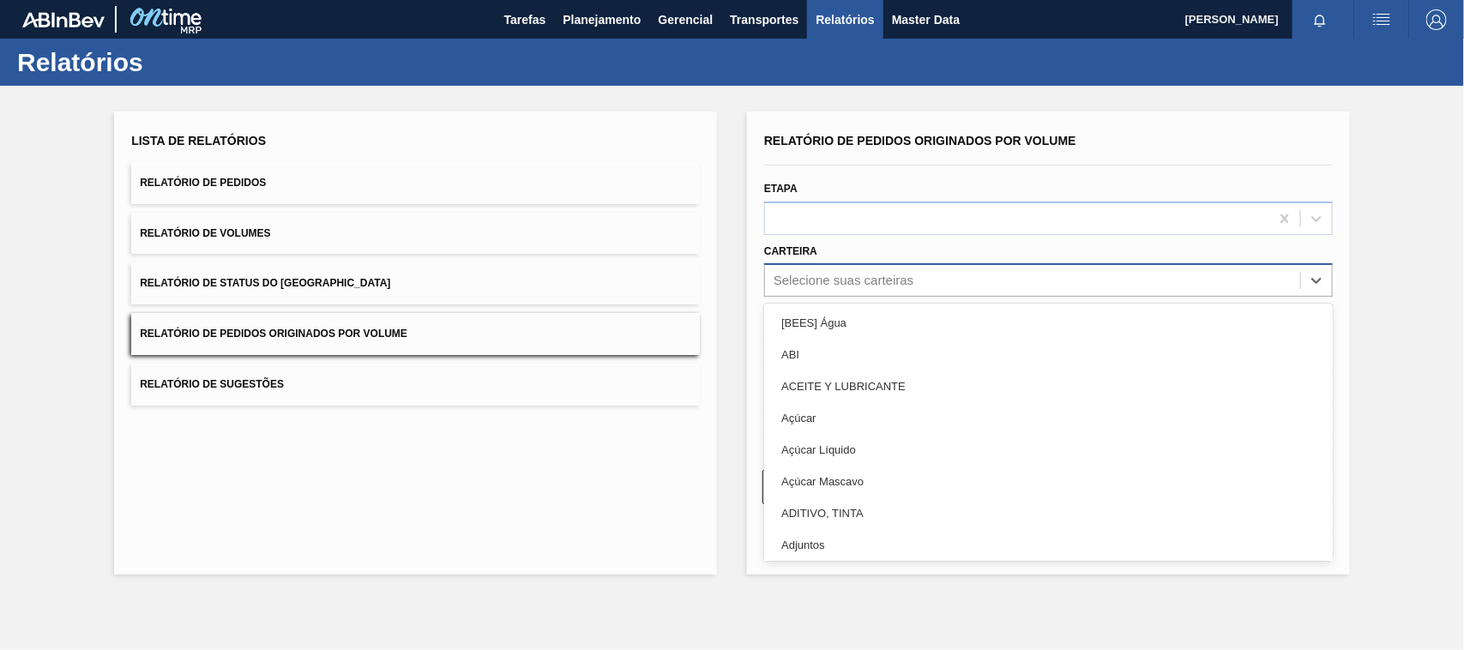
click at [806, 283] on div "Selecione suas carteiras" at bounding box center [844, 281] width 140 height 15
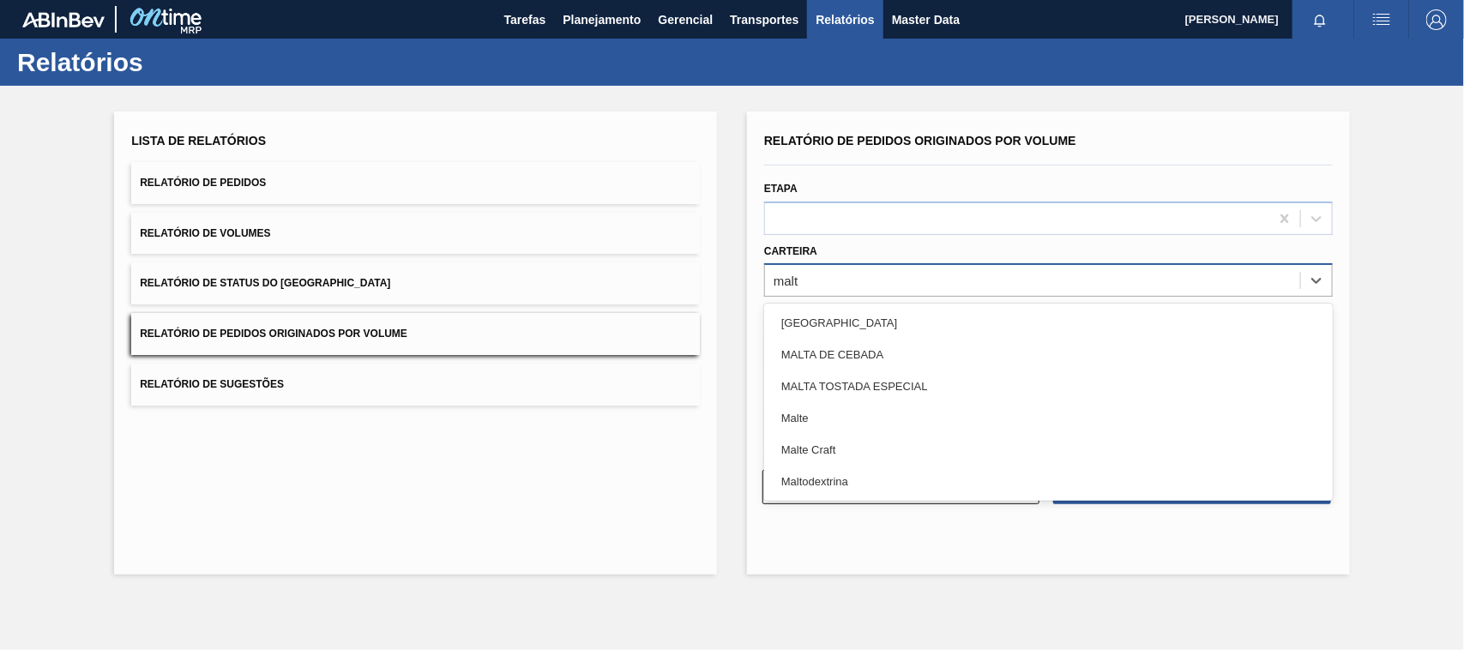
type input "malte"
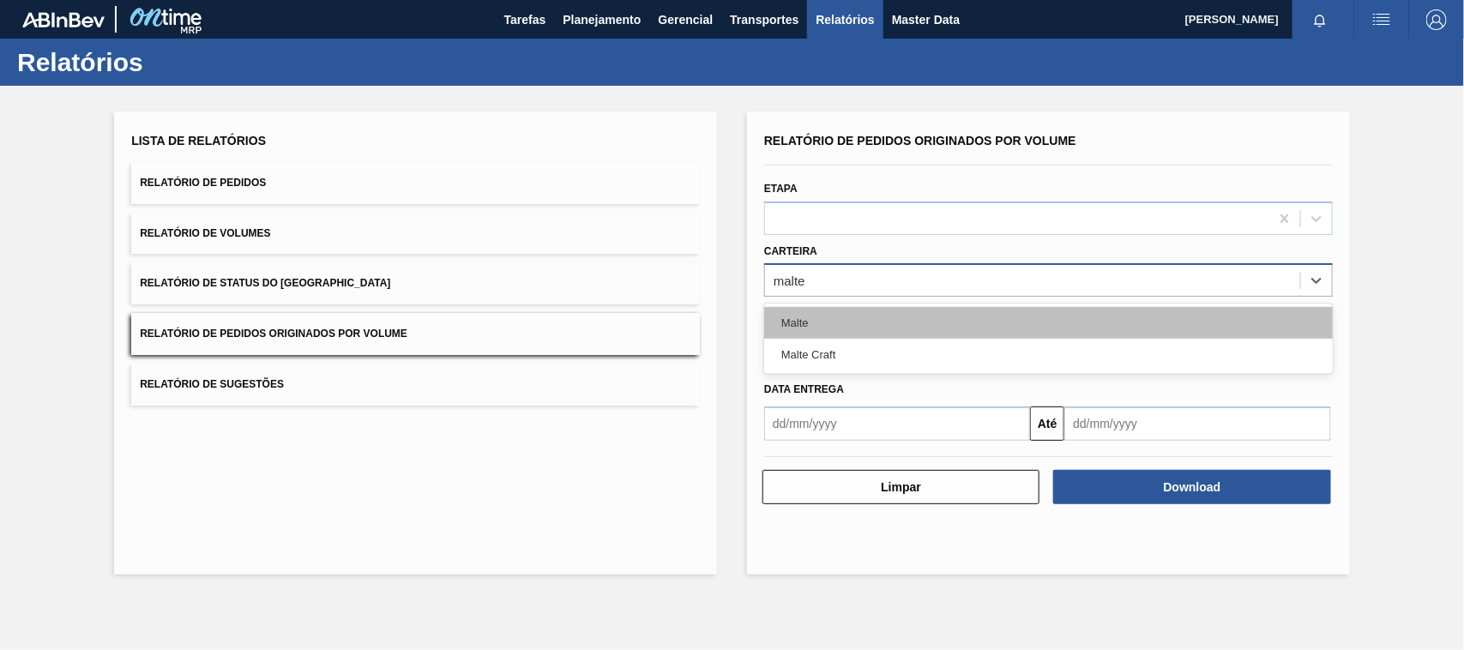
click at [817, 327] on div "Malte" at bounding box center [1048, 323] width 569 height 32
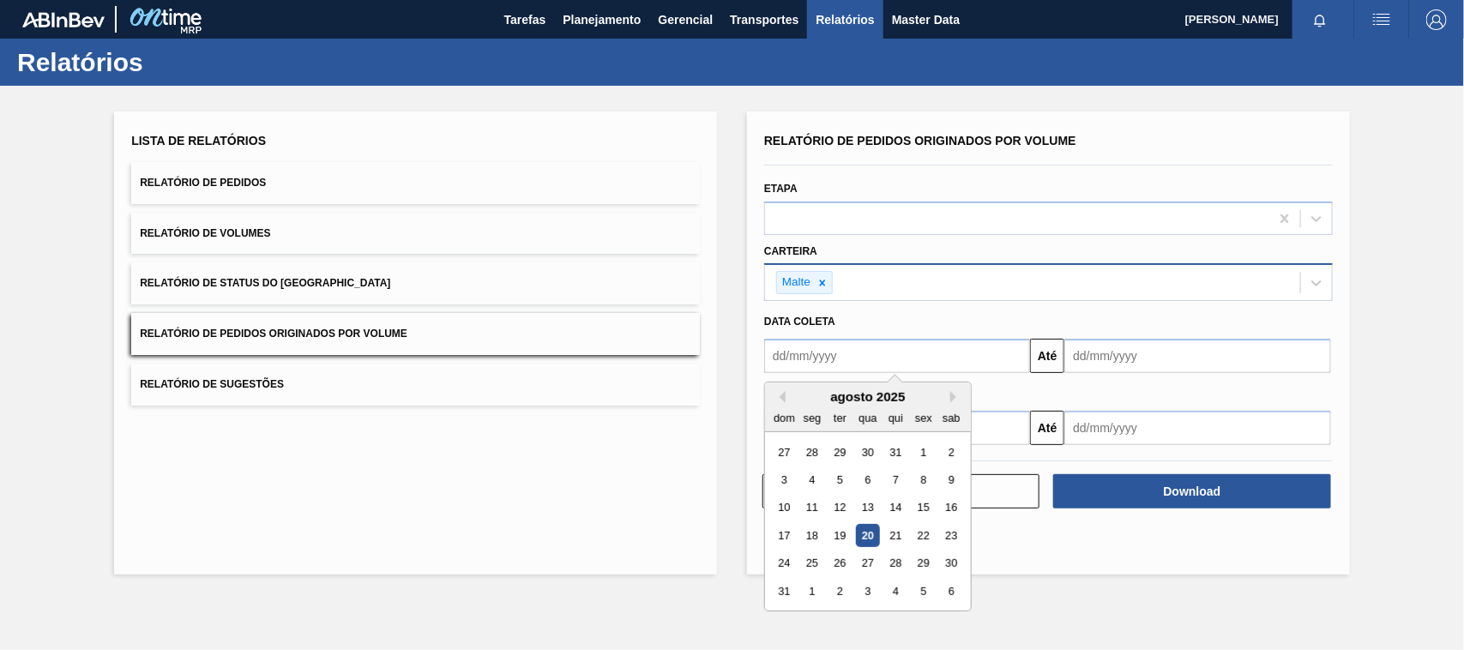
click at [820, 361] on input "text" at bounding box center [897, 356] width 266 height 34
type input "[DATE]"
click at [868, 447] on div "1" at bounding box center [867, 452] width 23 height 23
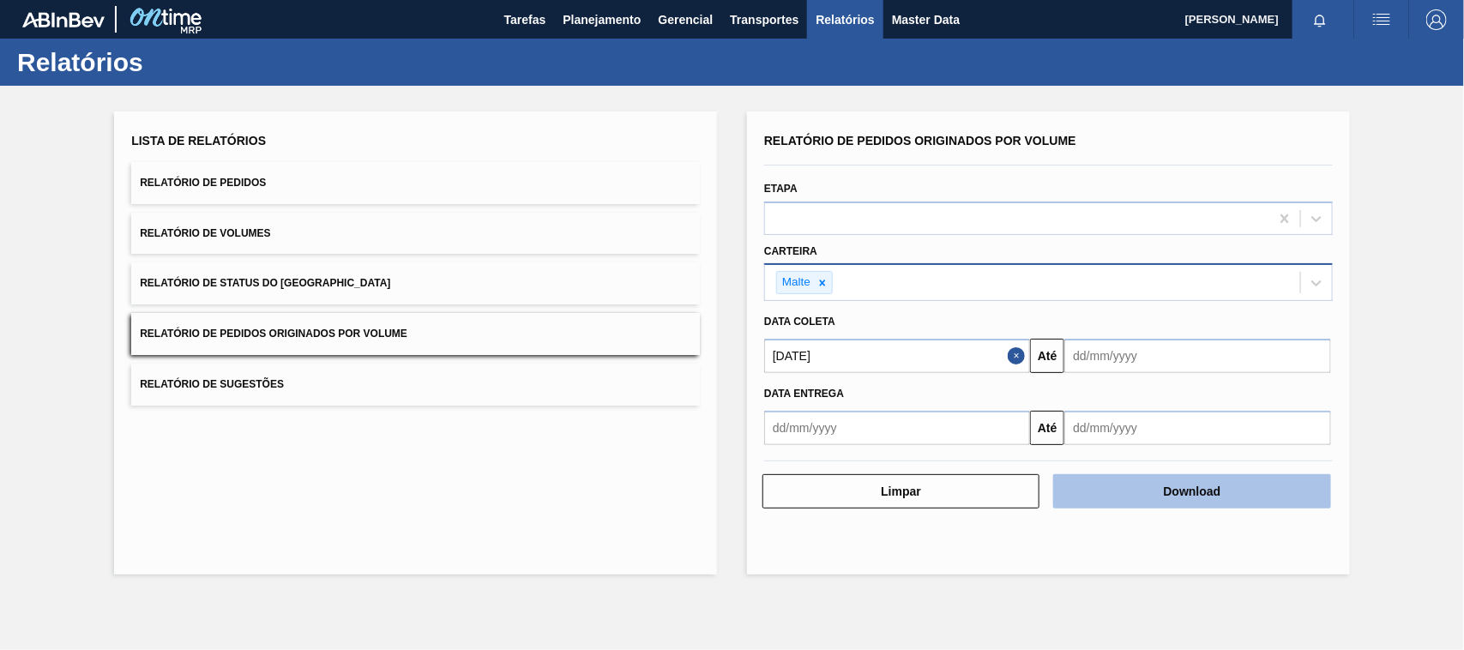
click at [1248, 485] on button "Download" at bounding box center [1191, 491] width 277 height 34
